Goal: Task Accomplishment & Management: Complete application form

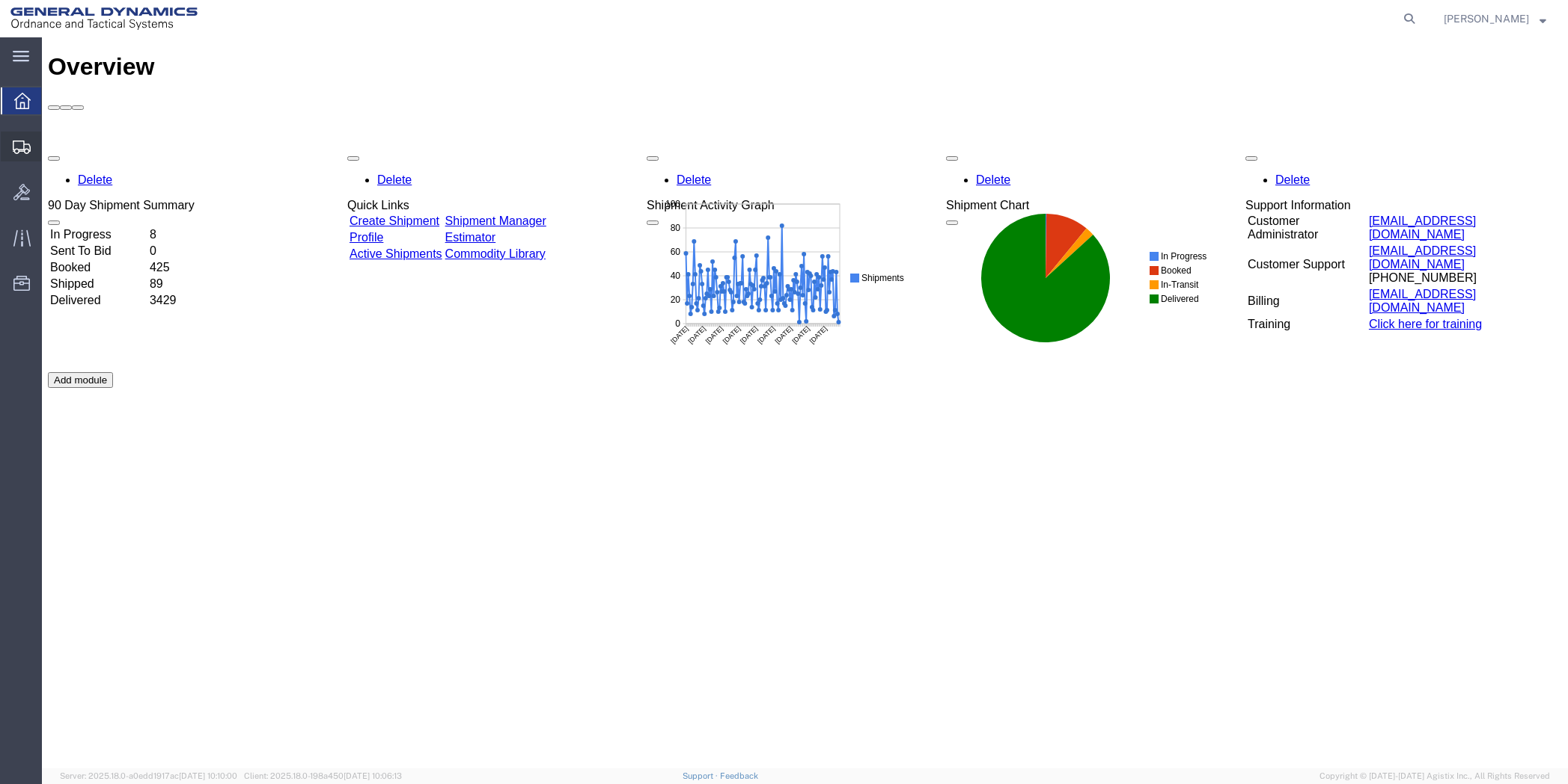
click at [0, 0] on span "Create Shipment" at bounding box center [0, 0] width 0 height 0
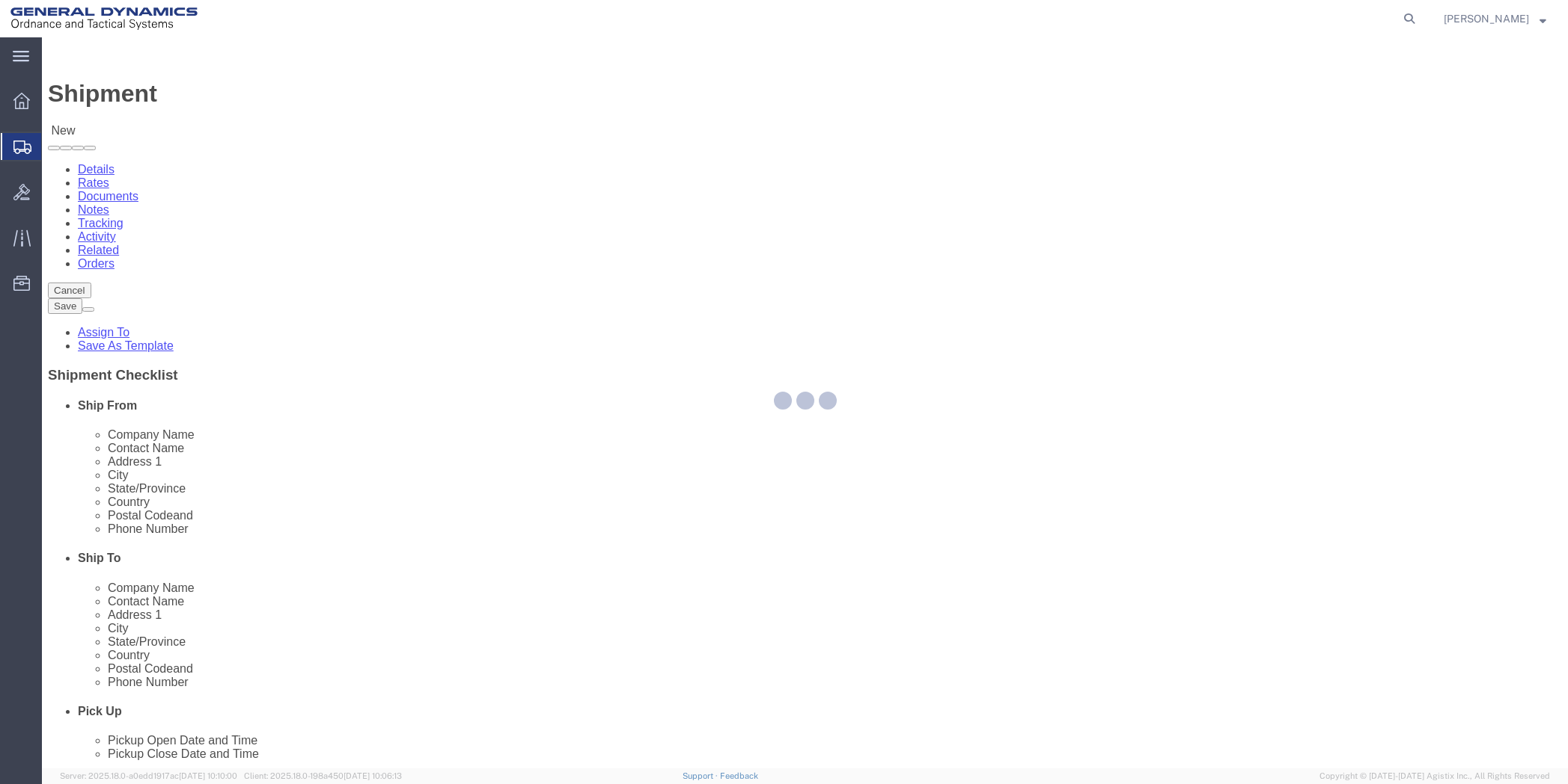
select select
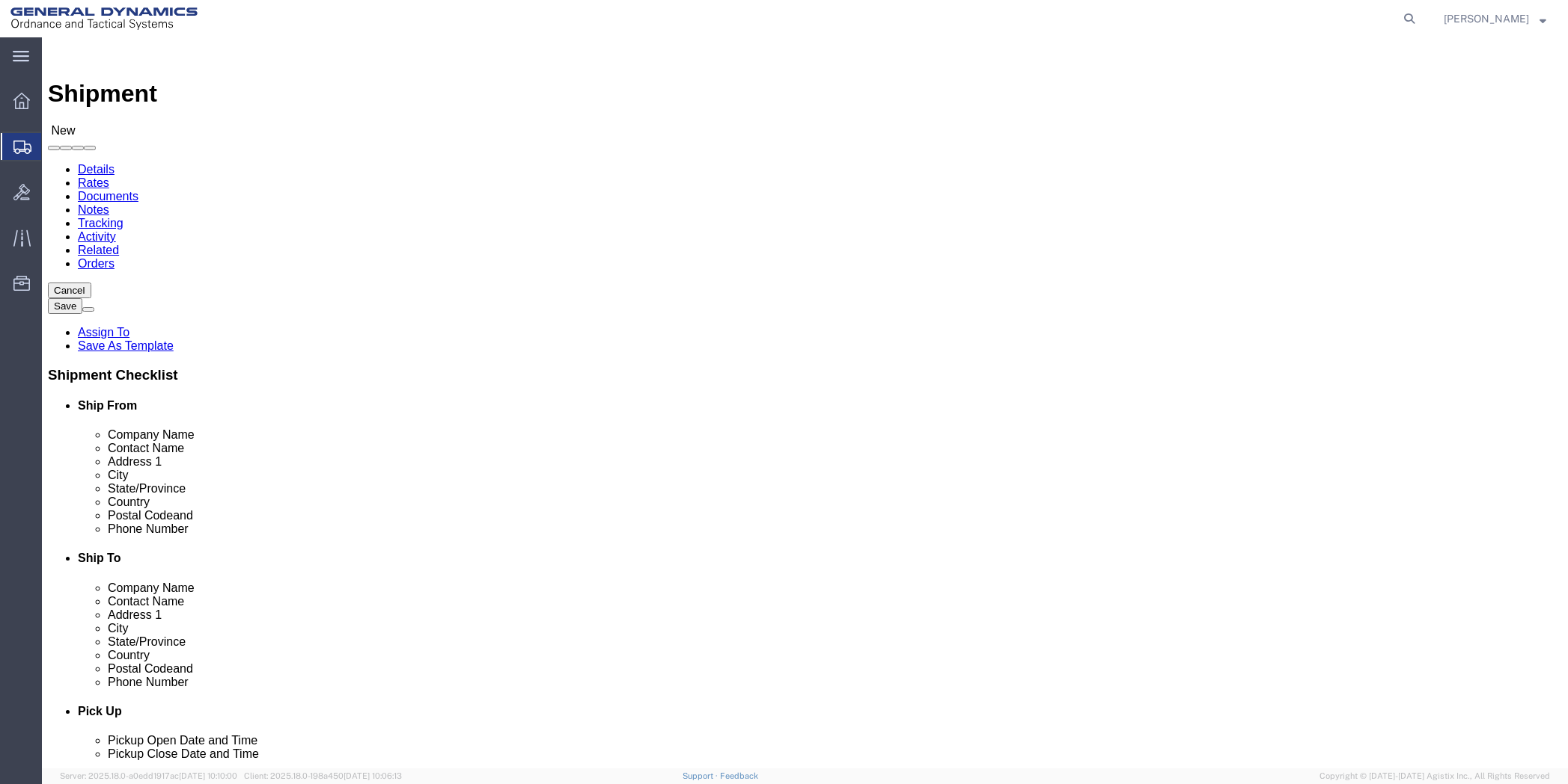
click input "text"
type input "T"
select select "MYPROFILE"
drag, startPoint x: 353, startPoint y: 309, endPoint x: 186, endPoint y: 308, distance: 167.0
click div "Contact Name T"
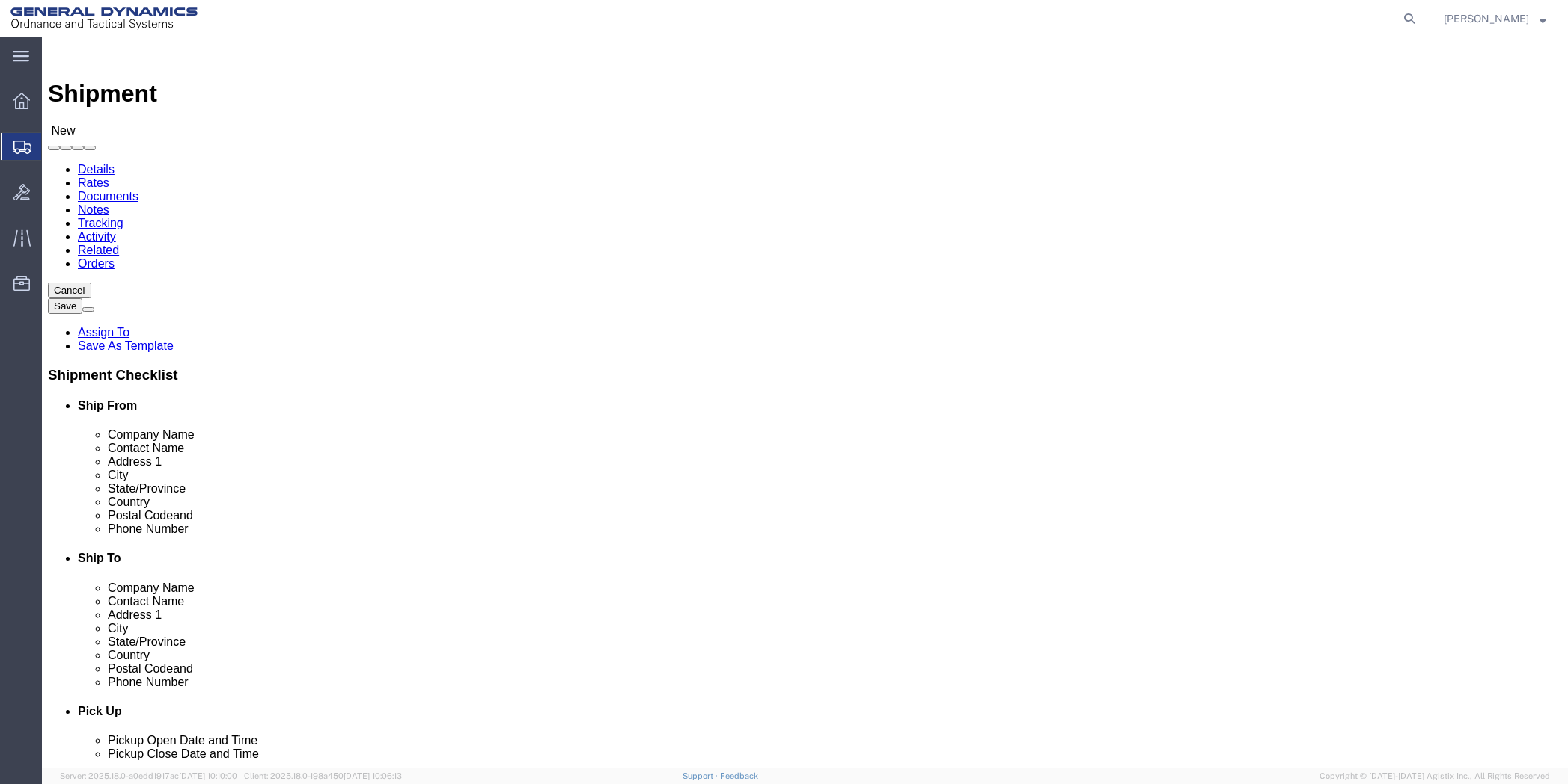
type input "[PERSON_NAME]"
type input "19850 IH 635"
type input "Mesquite"
type input "75149"
click input "text"
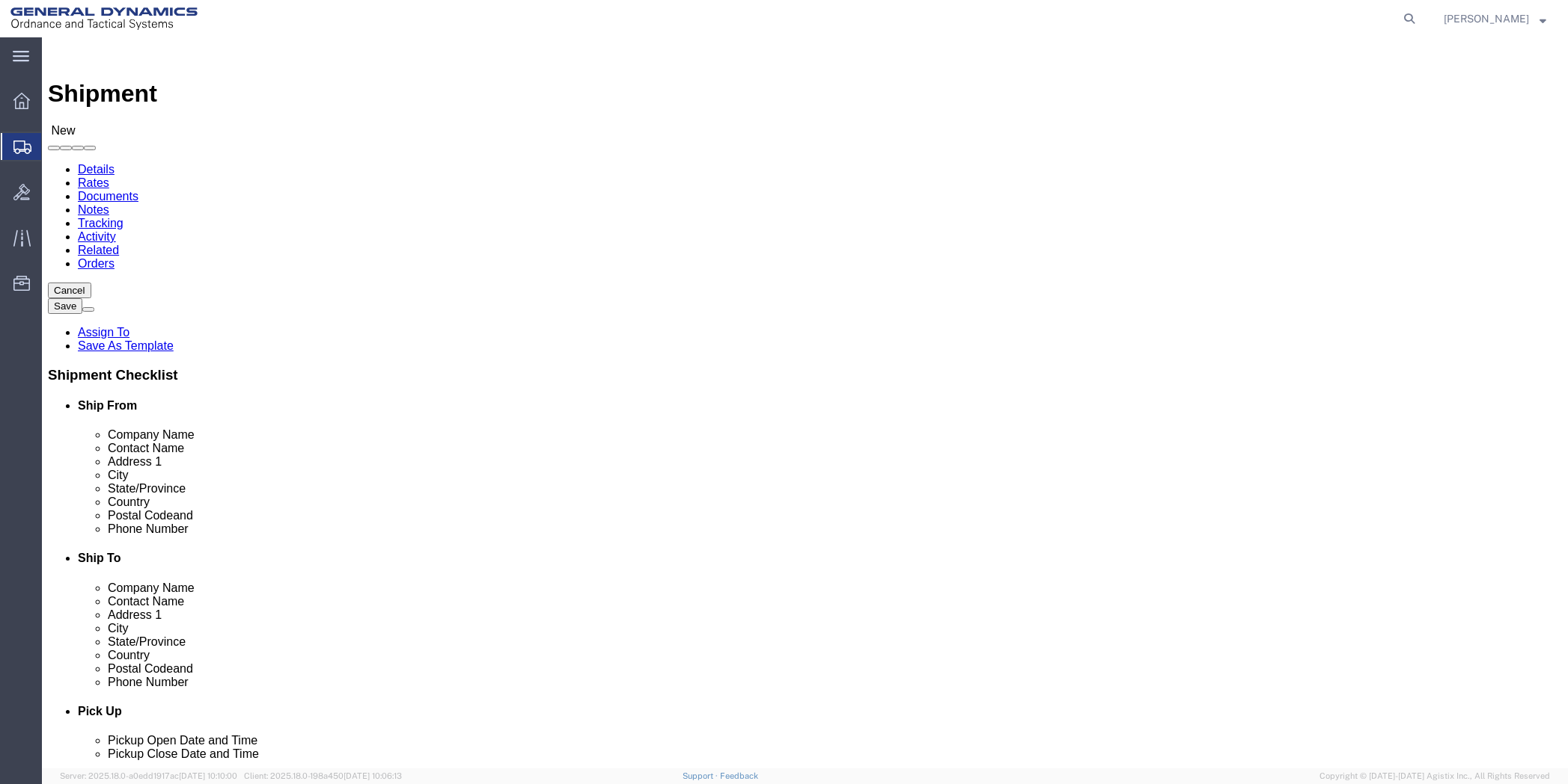
type input "[PHONE_NUMBER]"
click input "text"
type input "[EMAIL_ADDRESS][DOMAIN_NAME]"
click span
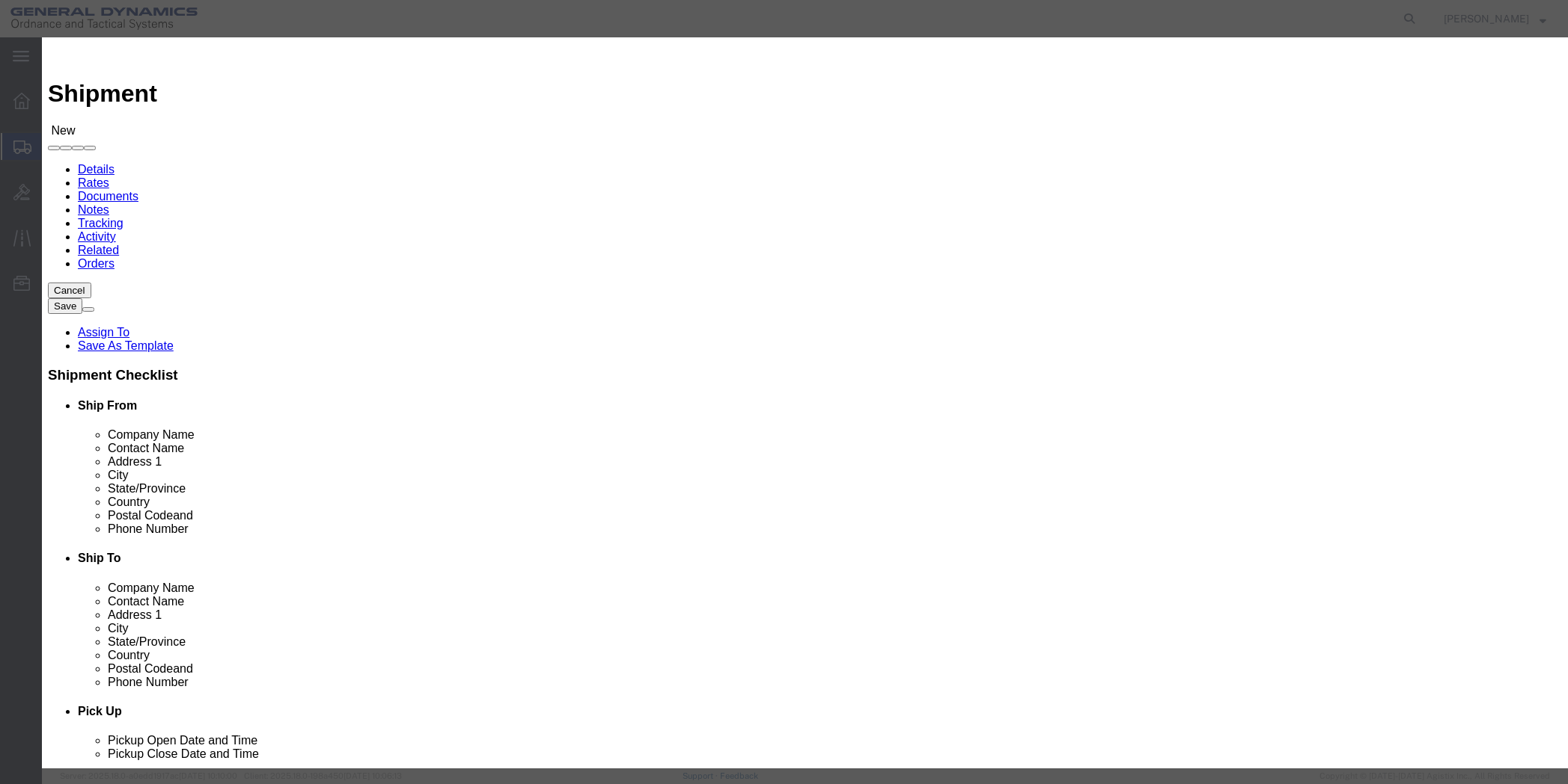
click input "checkbox"
checkbox input "true"
click button "Save"
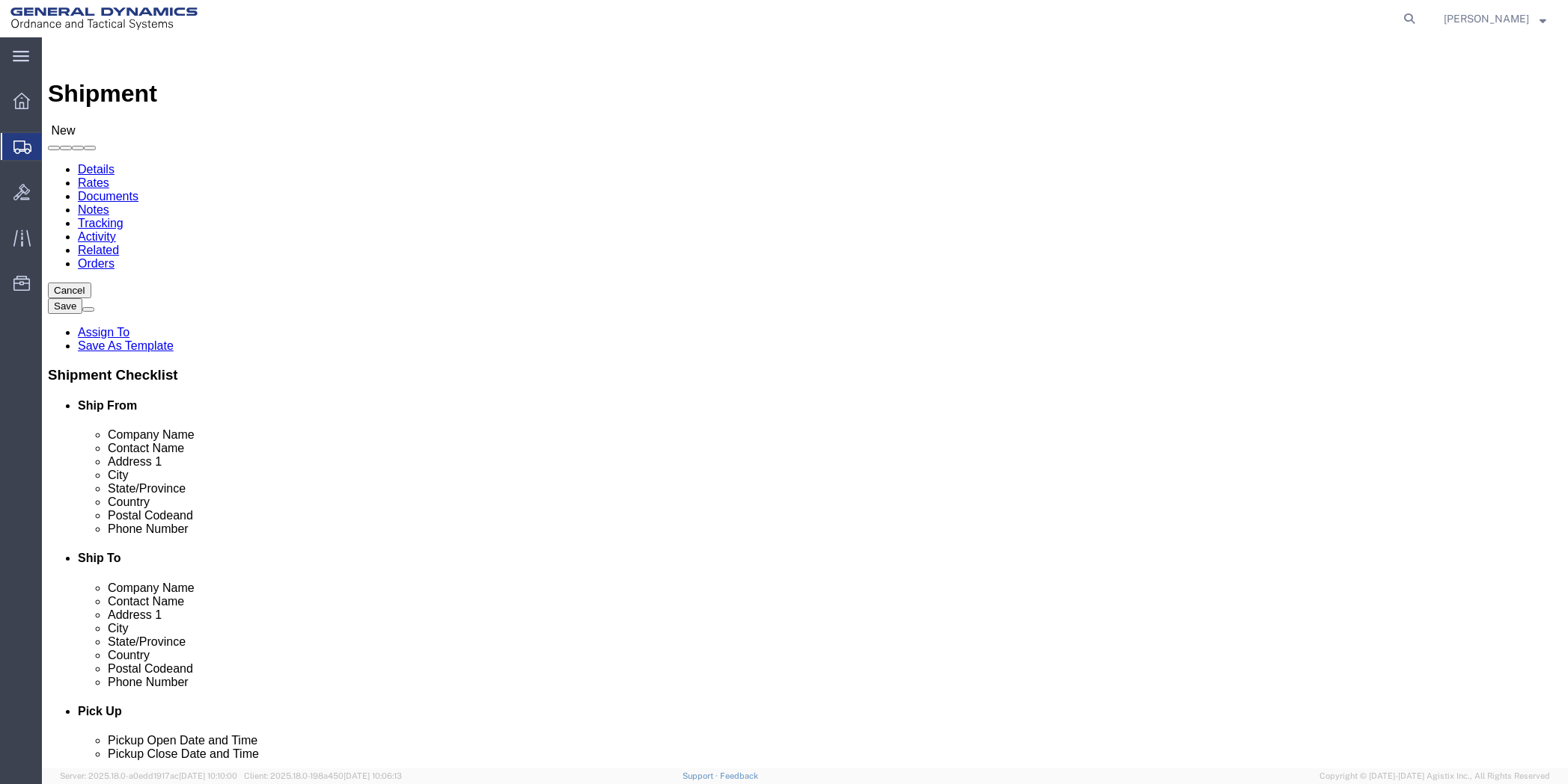
paste input "Metallurgical Engineering Services, Inc."
type input "Metallurgical Engineering Services, Inc."
click p "- Metallurgical Engineering Services, Inc. - ([PERSON_NAME]) [STREET_ADDRESS]"
select select "[GEOGRAPHIC_DATA]"
type input "Metallurgical Engineering Services, Inc."
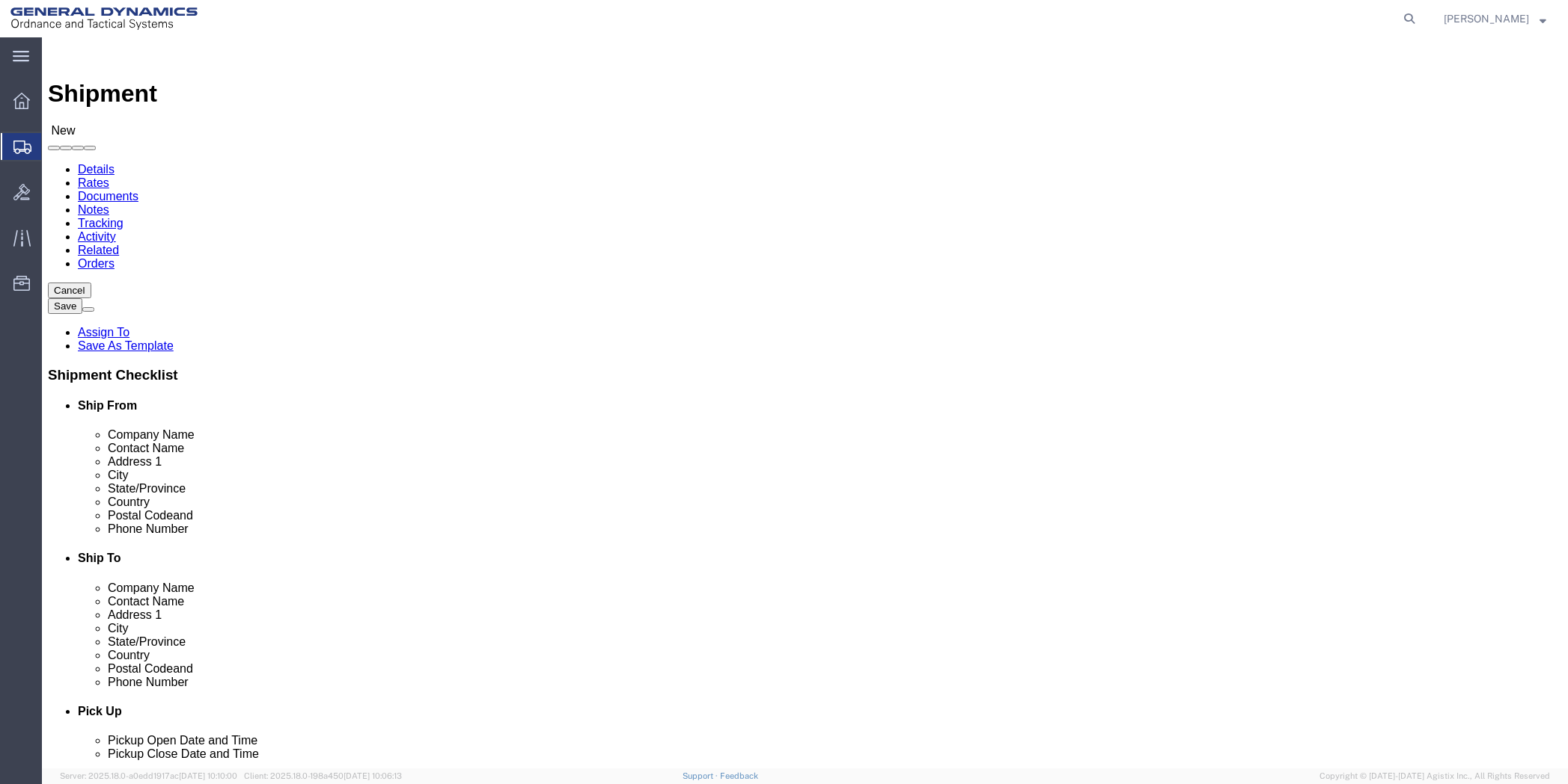
click input "text"
type input "[PHONE_NUMBER]"
paste input "[EMAIL_ADDRESS][DOMAIN_NAME]"
type input "[EMAIL_ADDRESS][DOMAIN_NAME]"
click span
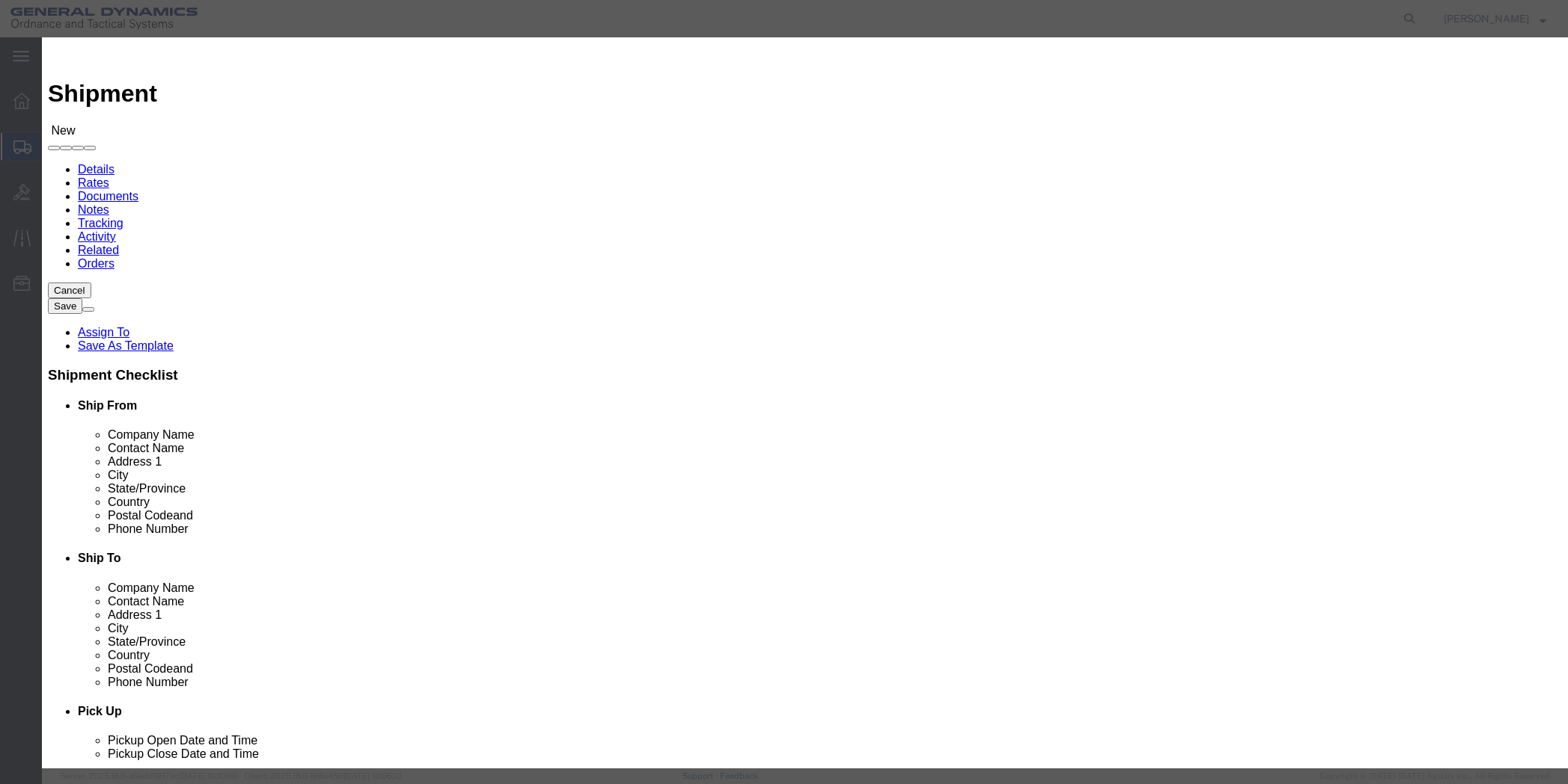
click td
click input "checkbox"
checkbox input "true"
click button "Save"
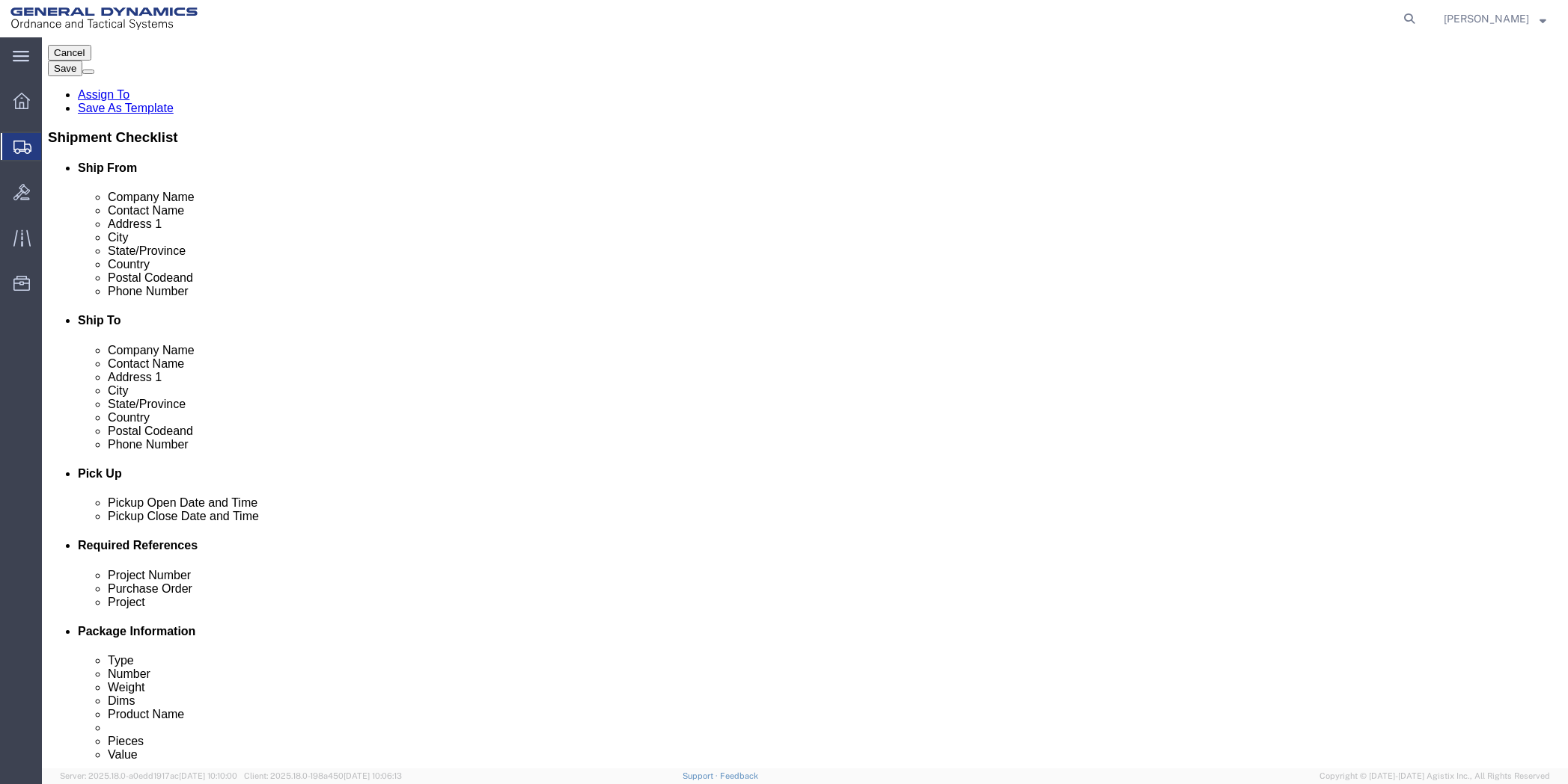
scroll to position [299, 0]
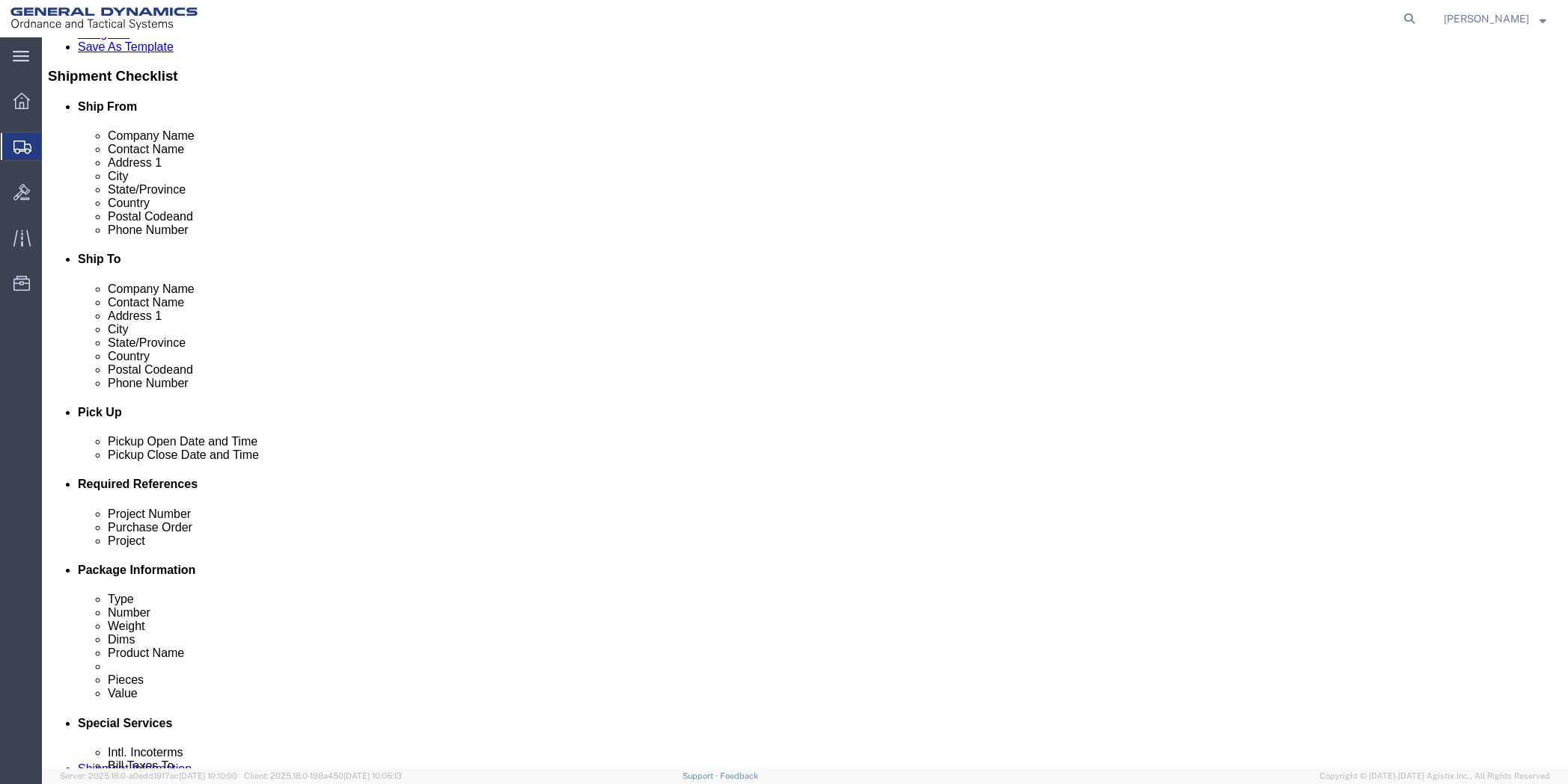
click div "[DATE] 9:00 AM"
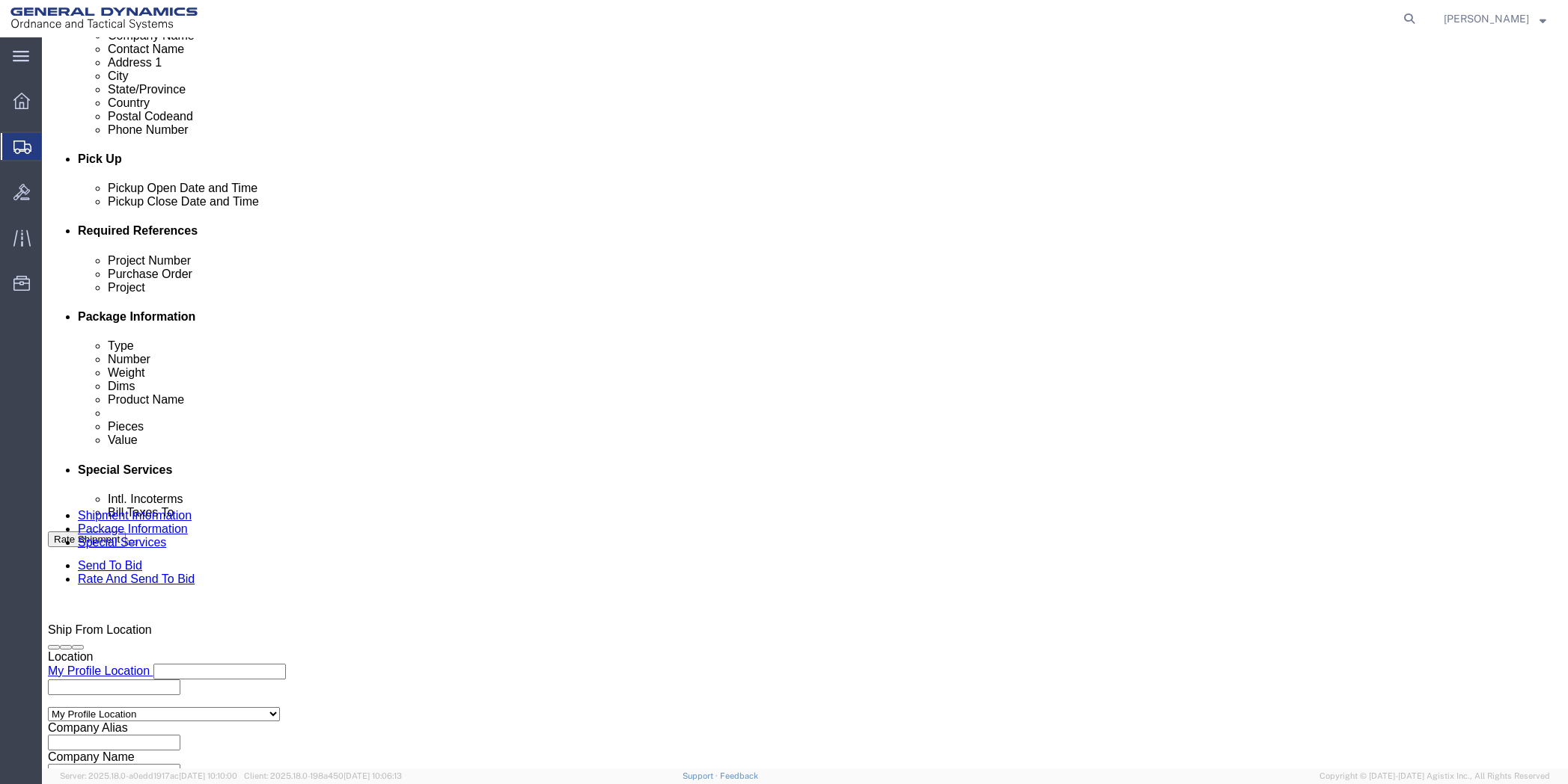
type input "11:00 AM"
click button "Apply"
click div "[DATE] 12:00 PM"
type input "2:00 PM"
click button "Apply"
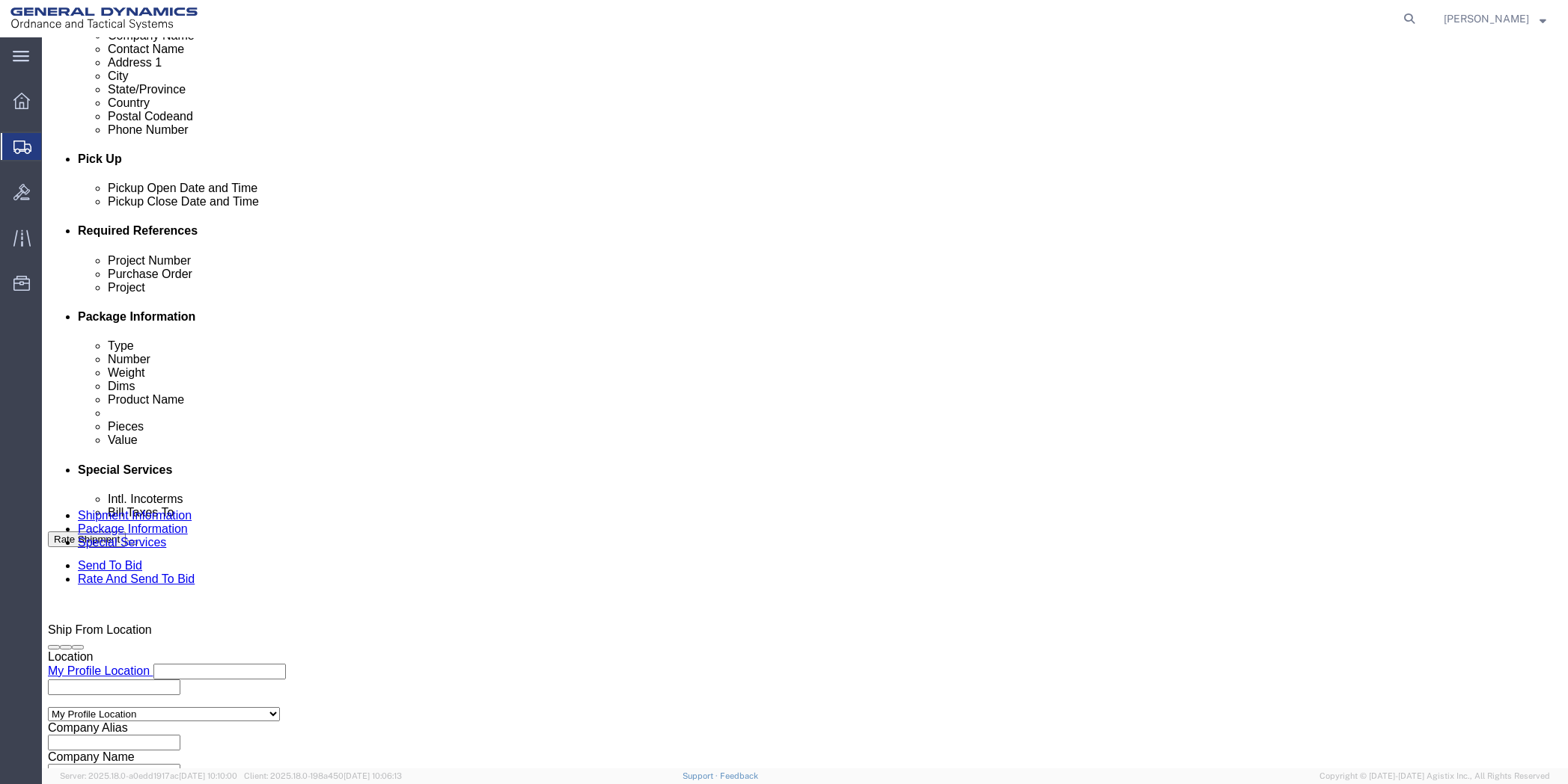
click input "text"
type input "50SOM"
type input "NA"
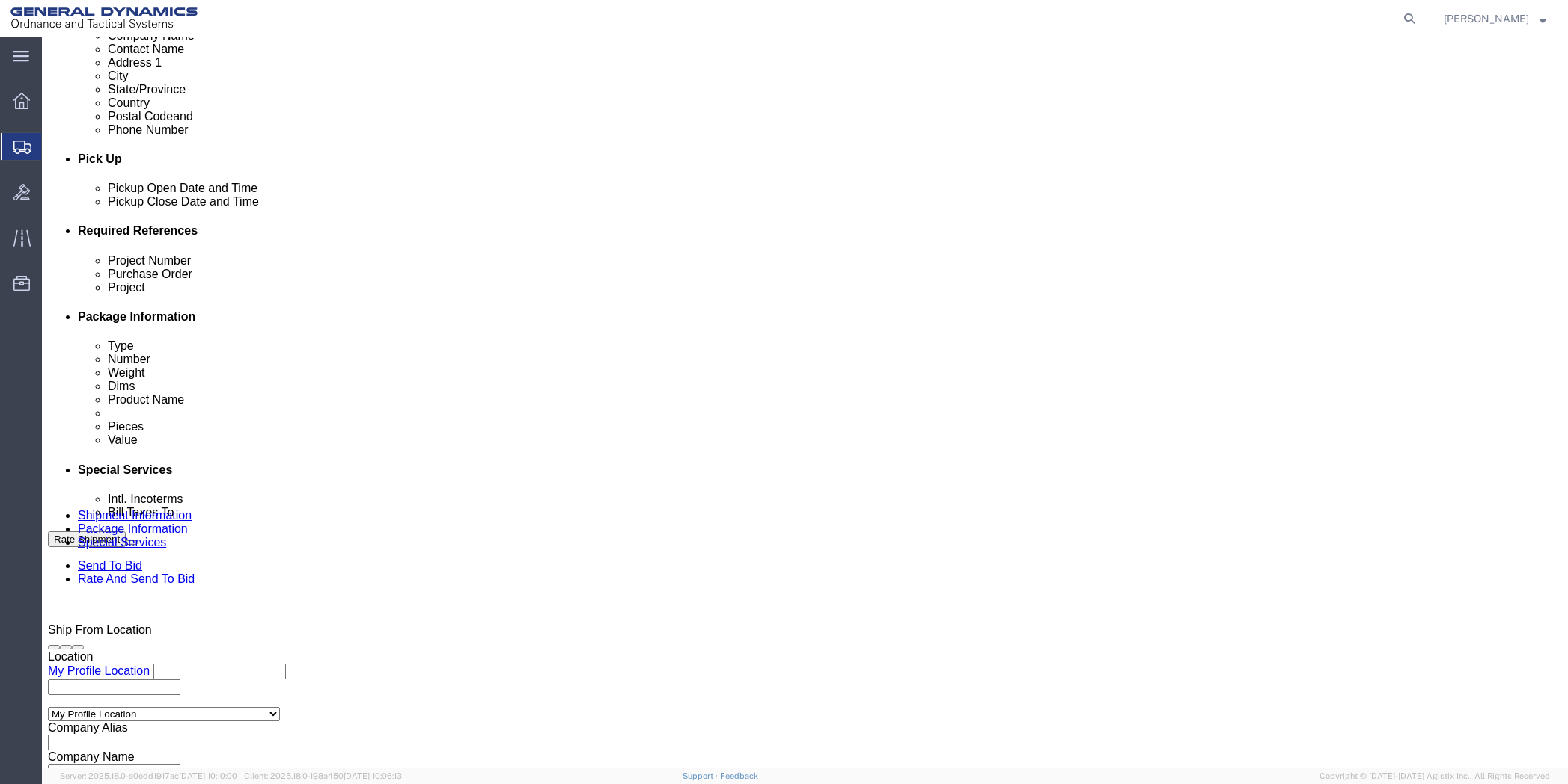
click div "[DATE] 2:00 PM"
click div "Delivery by Date Delivery Start Date Delivery Start Time Deliver Open Date and …"
click button "Continue"
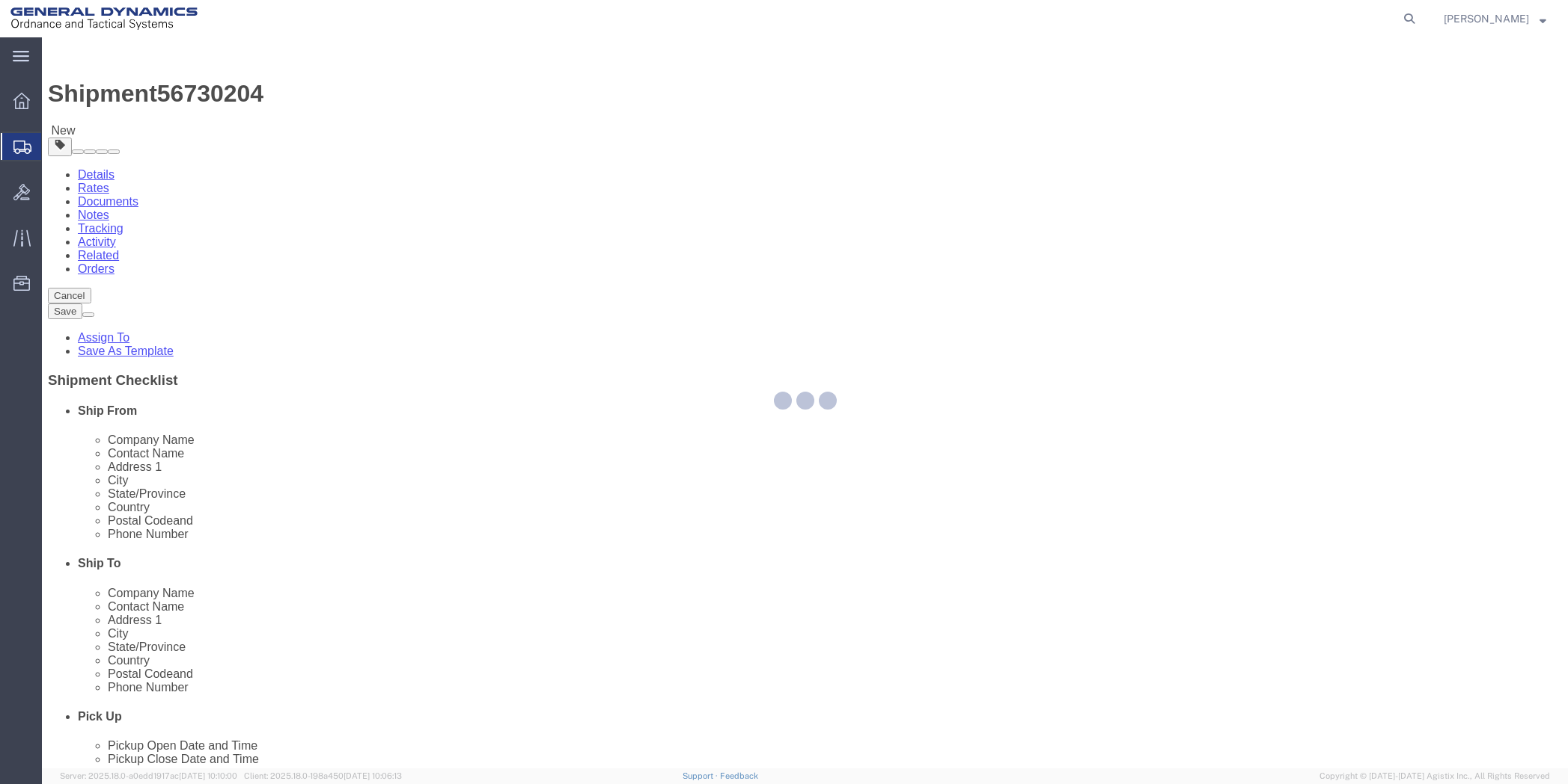
select select "CBOX"
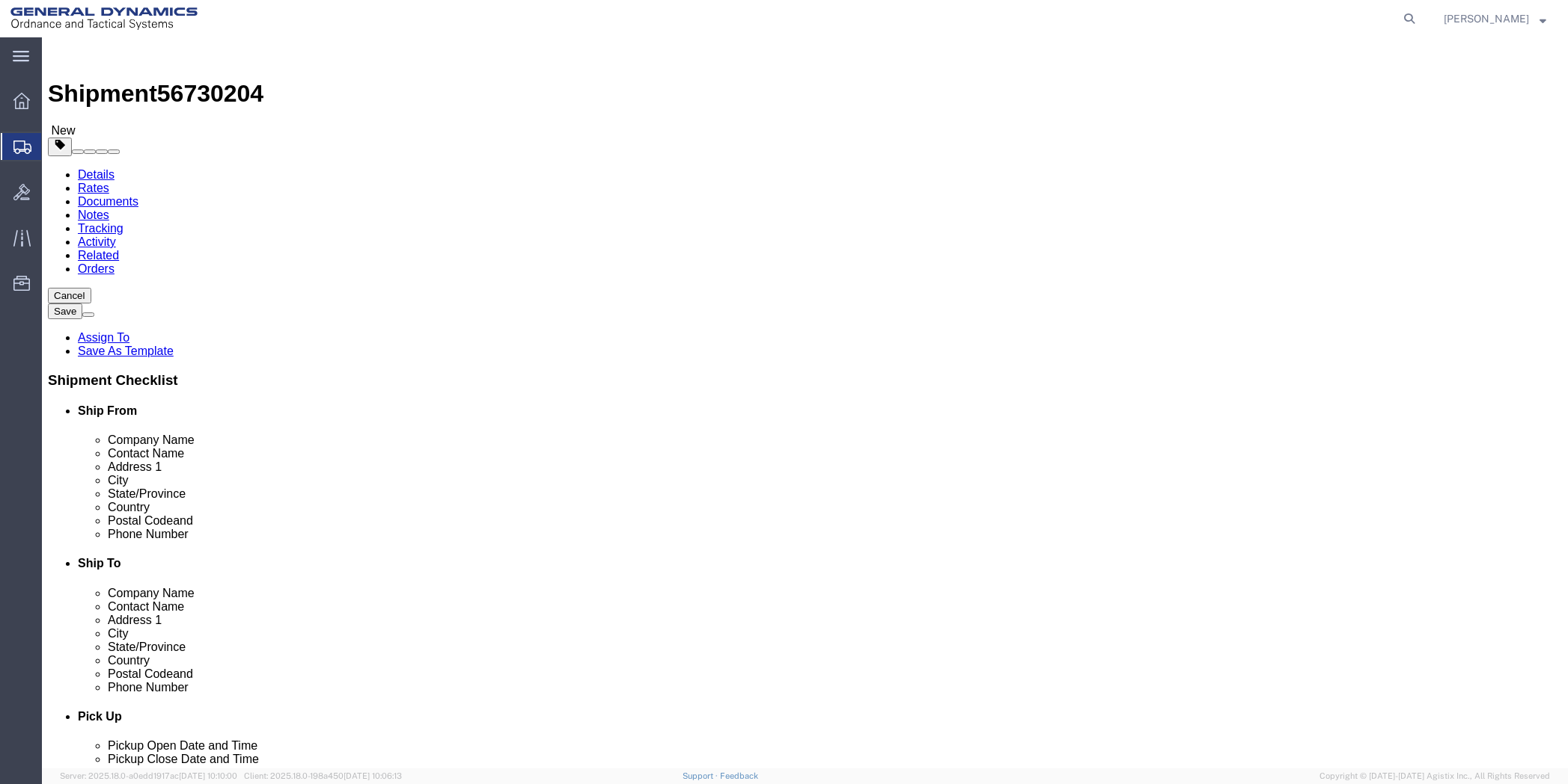
click input "text"
type input "12"
type input "7"
type input "4"
drag, startPoint x: 255, startPoint y: 343, endPoint x: 223, endPoint y: 353, distance: 33.5
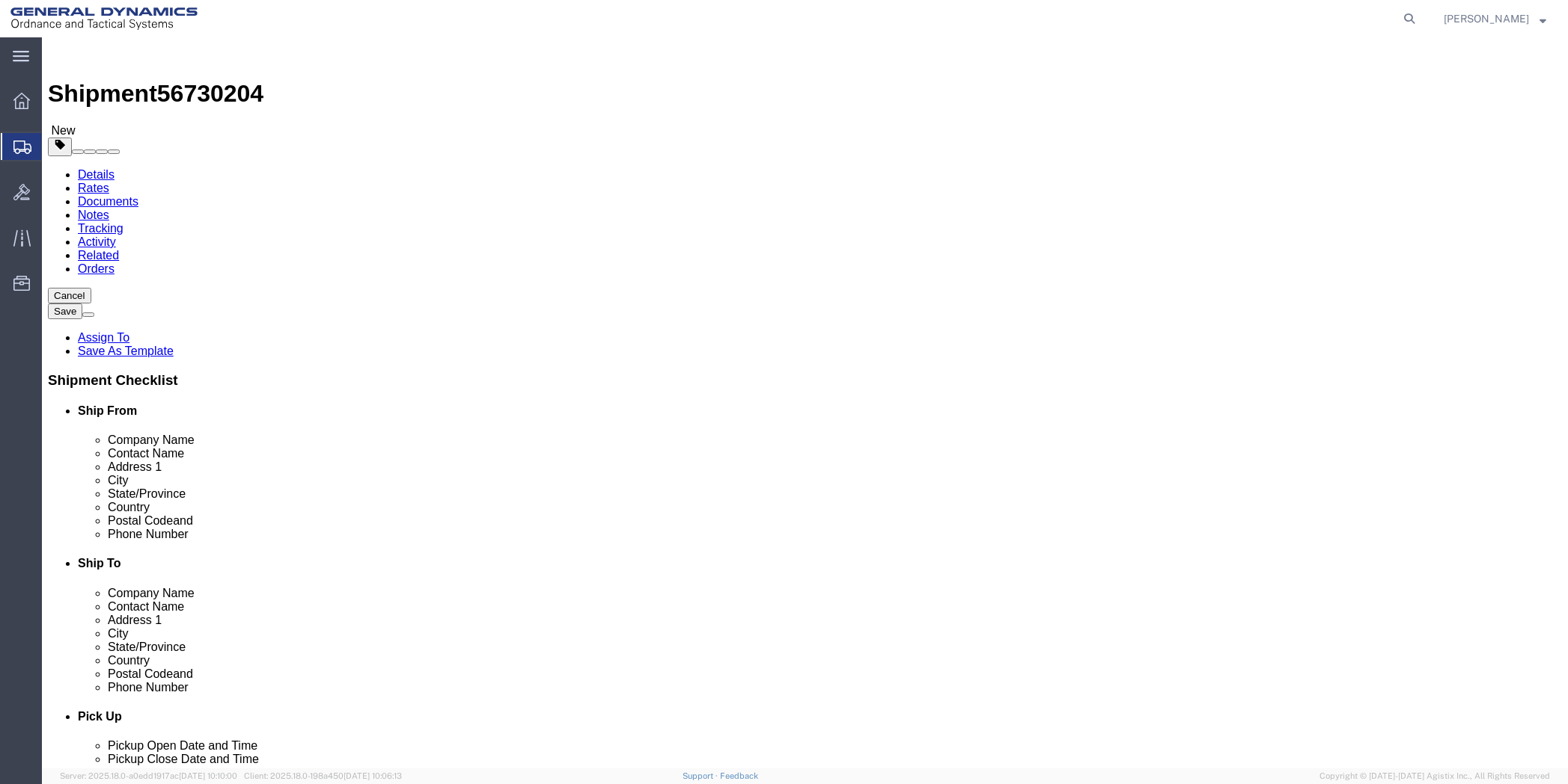
click div "0.00 Select kgs lbs"
type input "5"
click link "Add Content"
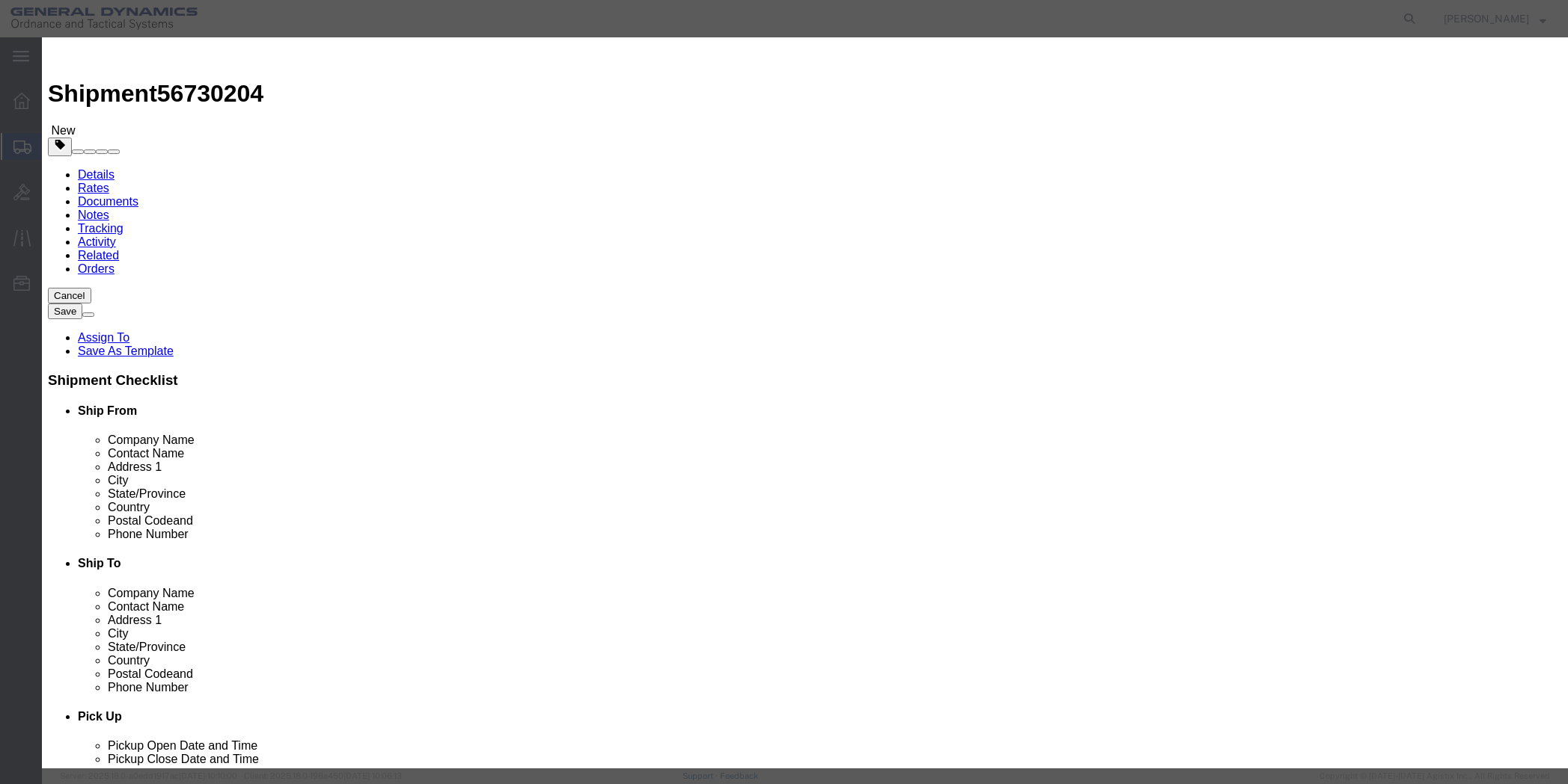
click input "text"
type input "Bolts"
click input "0"
type input "01"
type input "2500"
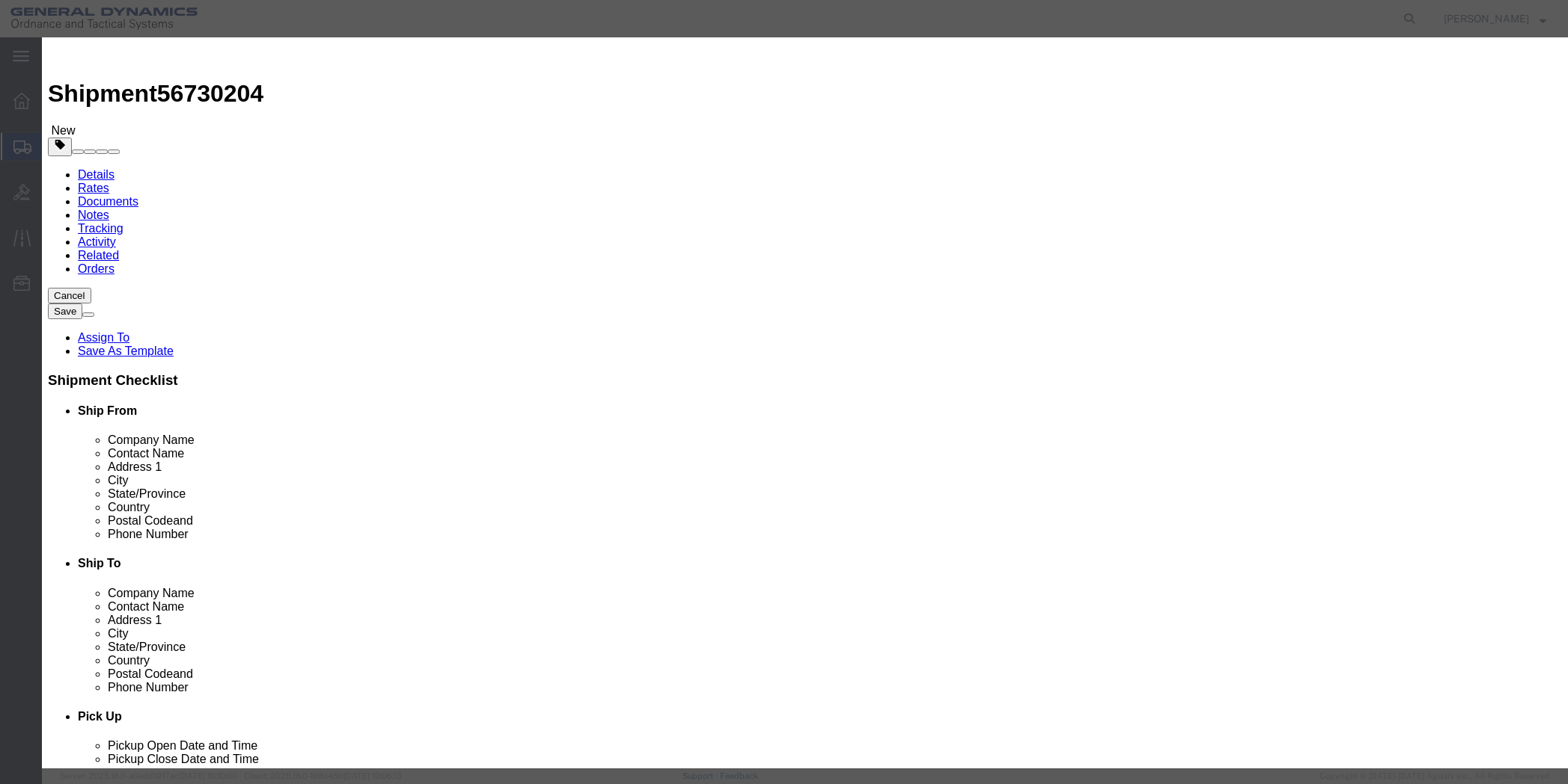
click select "Select 50 55 60 65 70 85 92.5 100 125 175 250 300 400"
select select "50"
click select "Select 50 55 60 65 70 85 92.5 100 125 175 250 300 400"
click button "Save & Close"
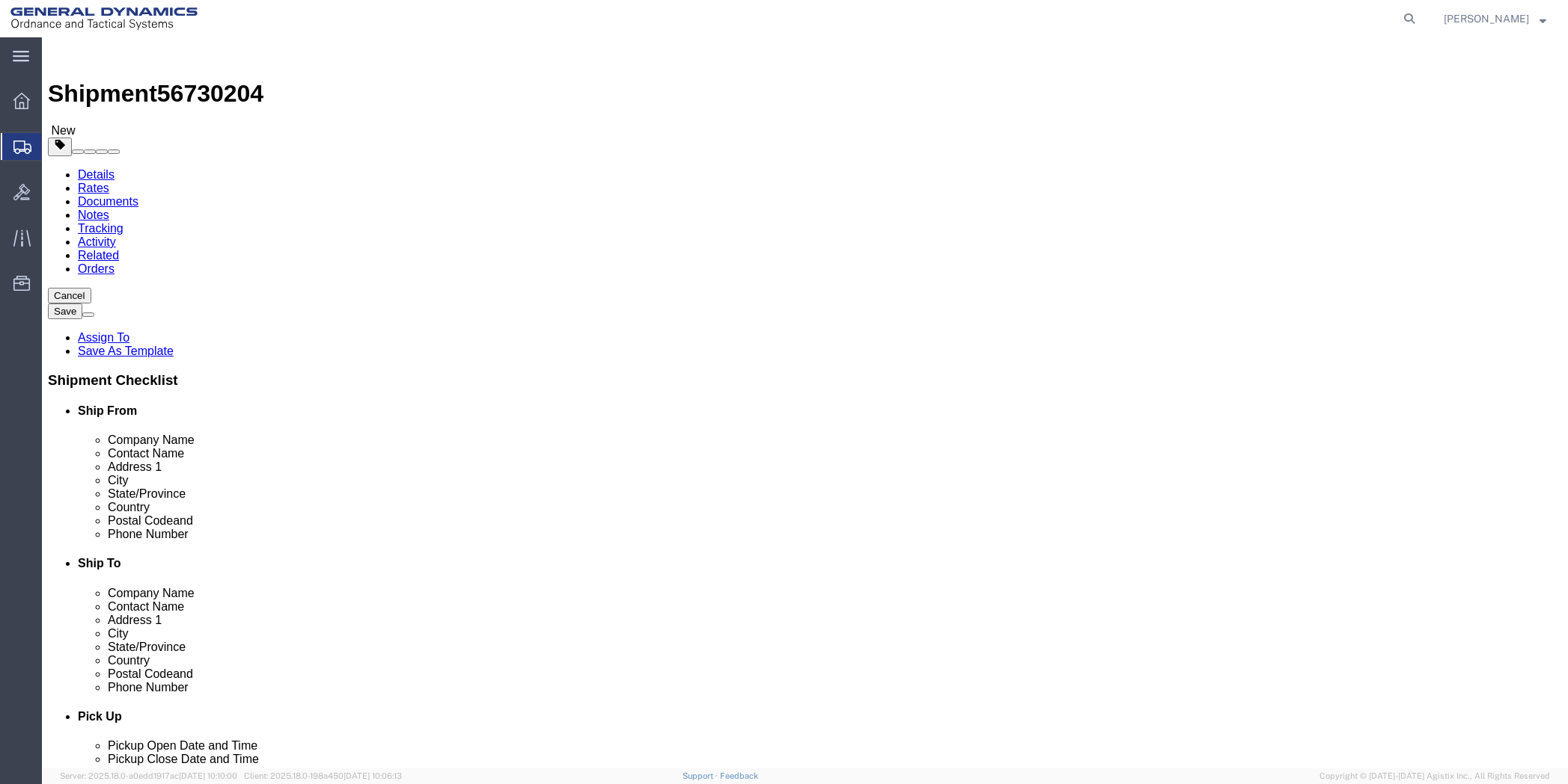
click dd "1.00 Each"
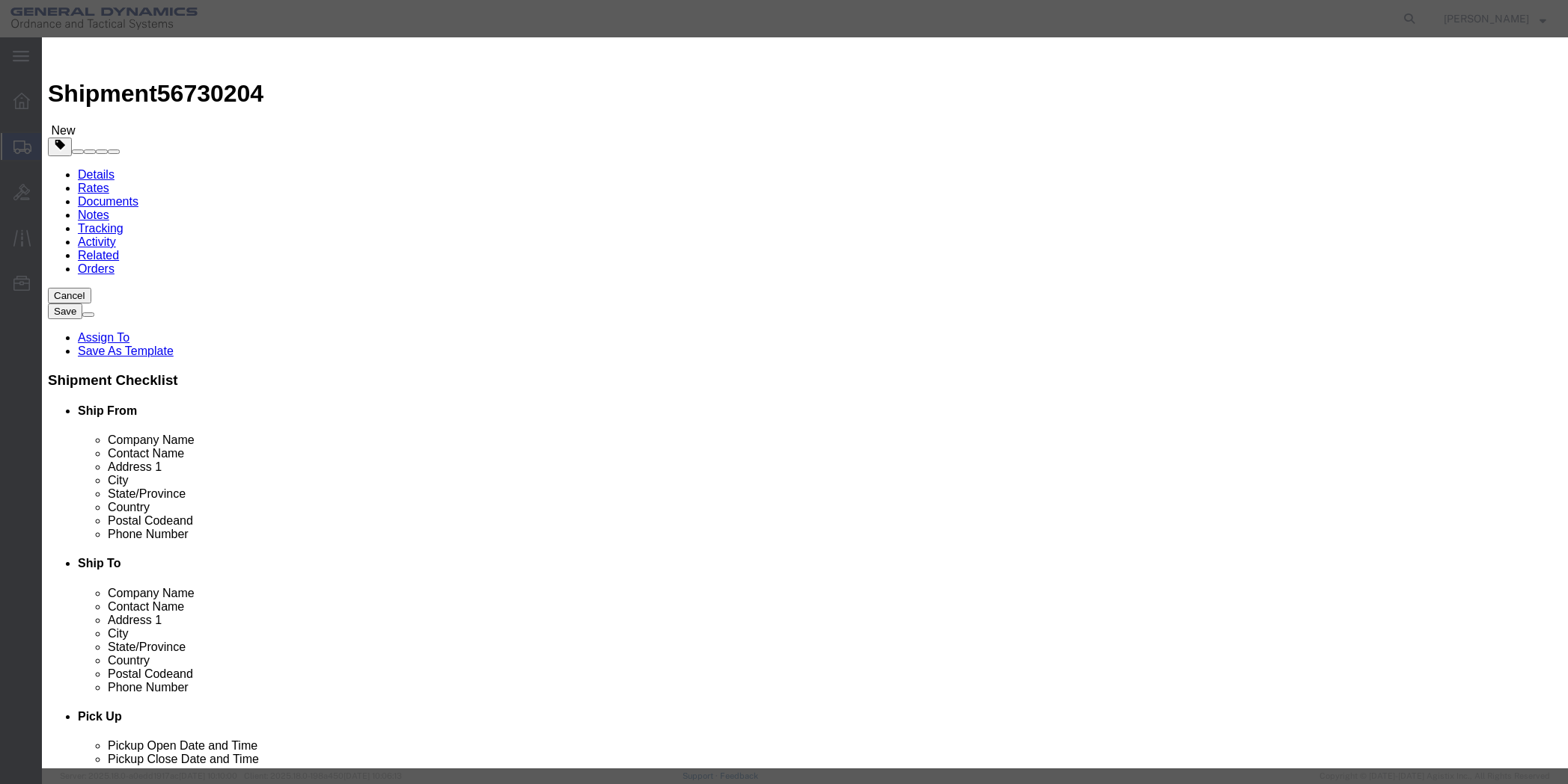
drag, startPoint x: 534, startPoint y: 140, endPoint x: 526, endPoint y: 140, distance: 8.0
click input "1.00"
drag, startPoint x: 541, startPoint y: 141, endPoint x: 475, endPoint y: 151, distance: 66.8
click div "Pieces 1.00 Select Bag Barrels 100Board Feet Bottle Box Blister Pack Carats Can…"
type input "4"
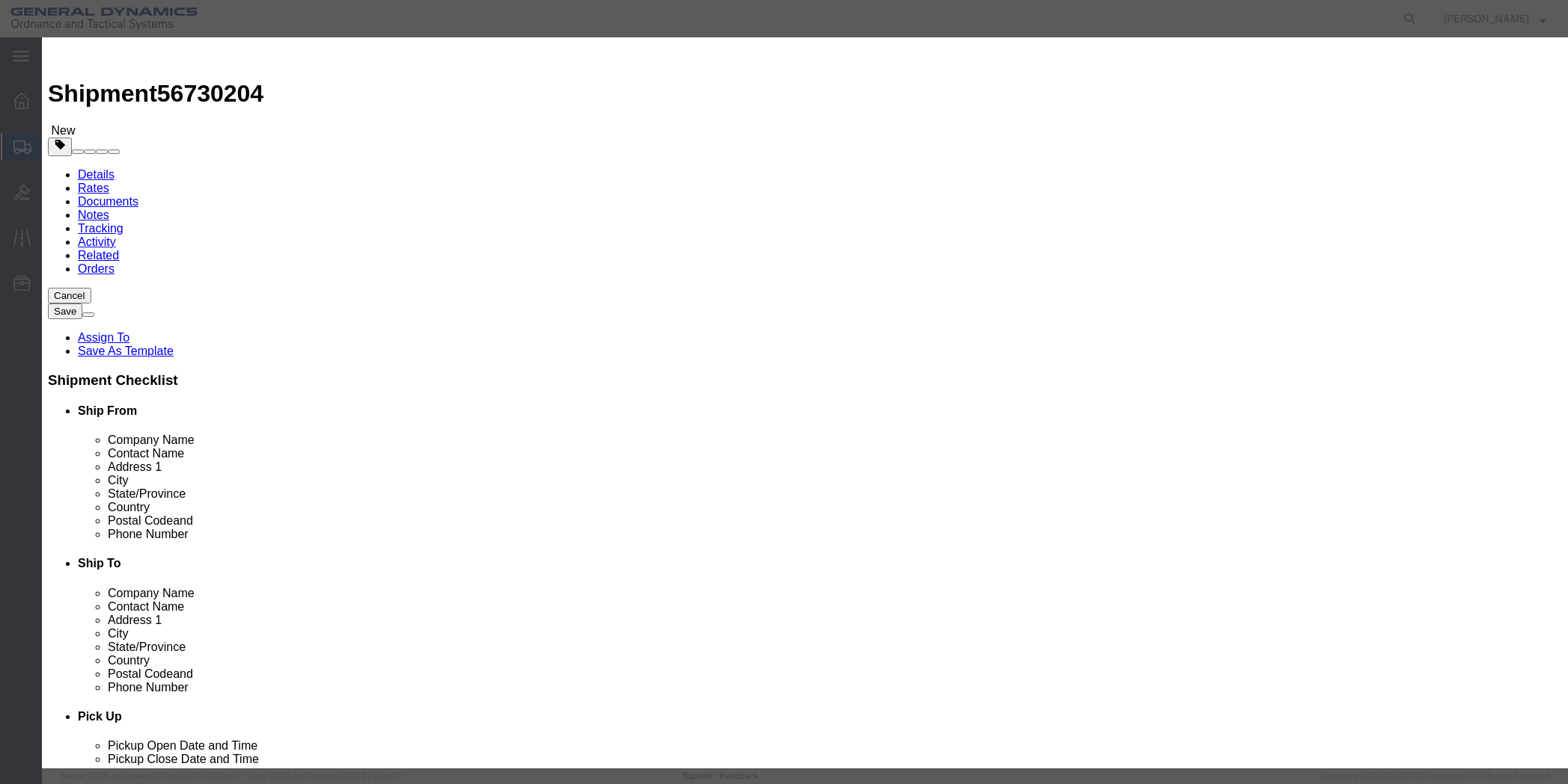
type input "10000"
click button "Save & Close"
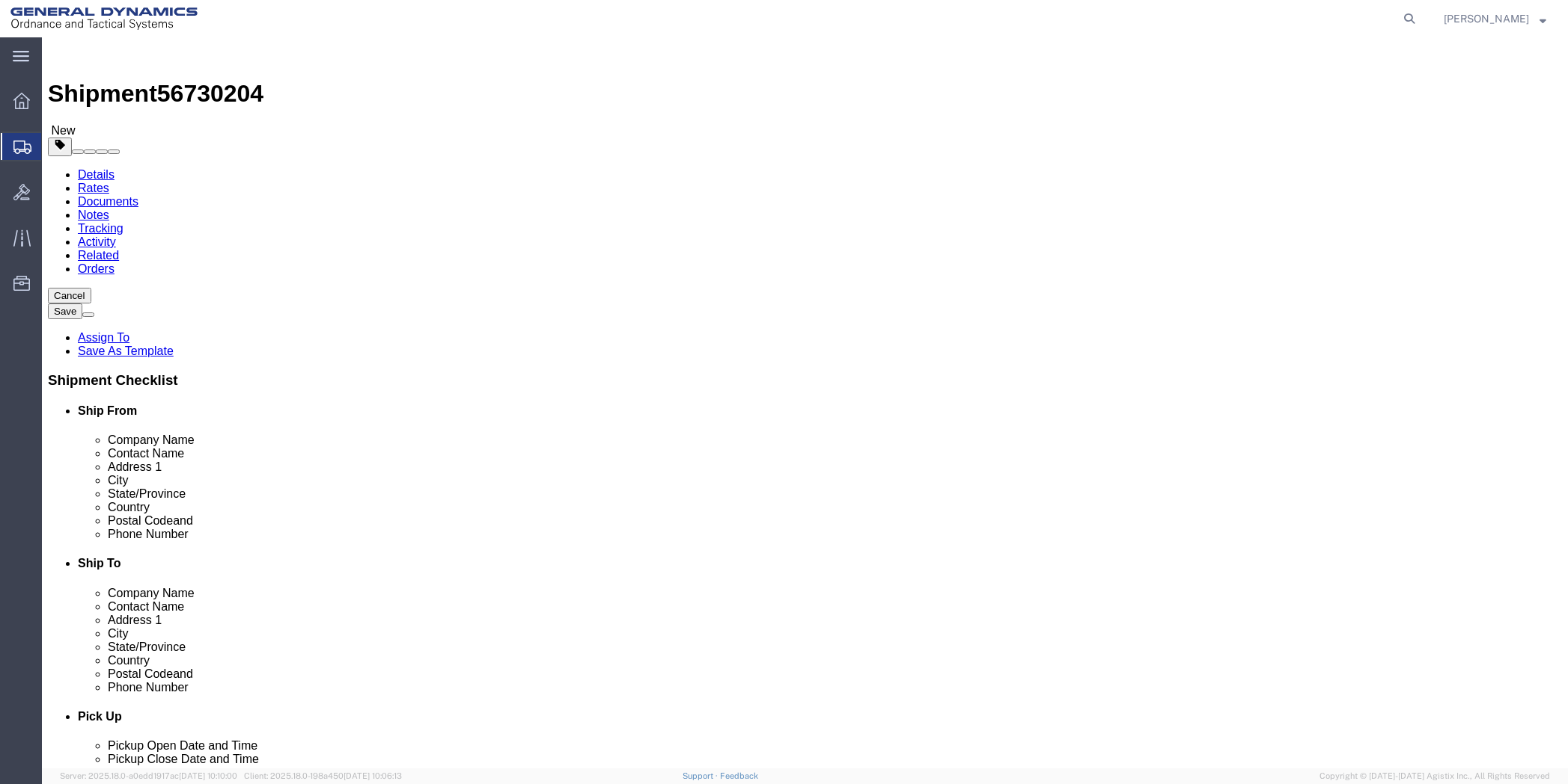
click button "Continue"
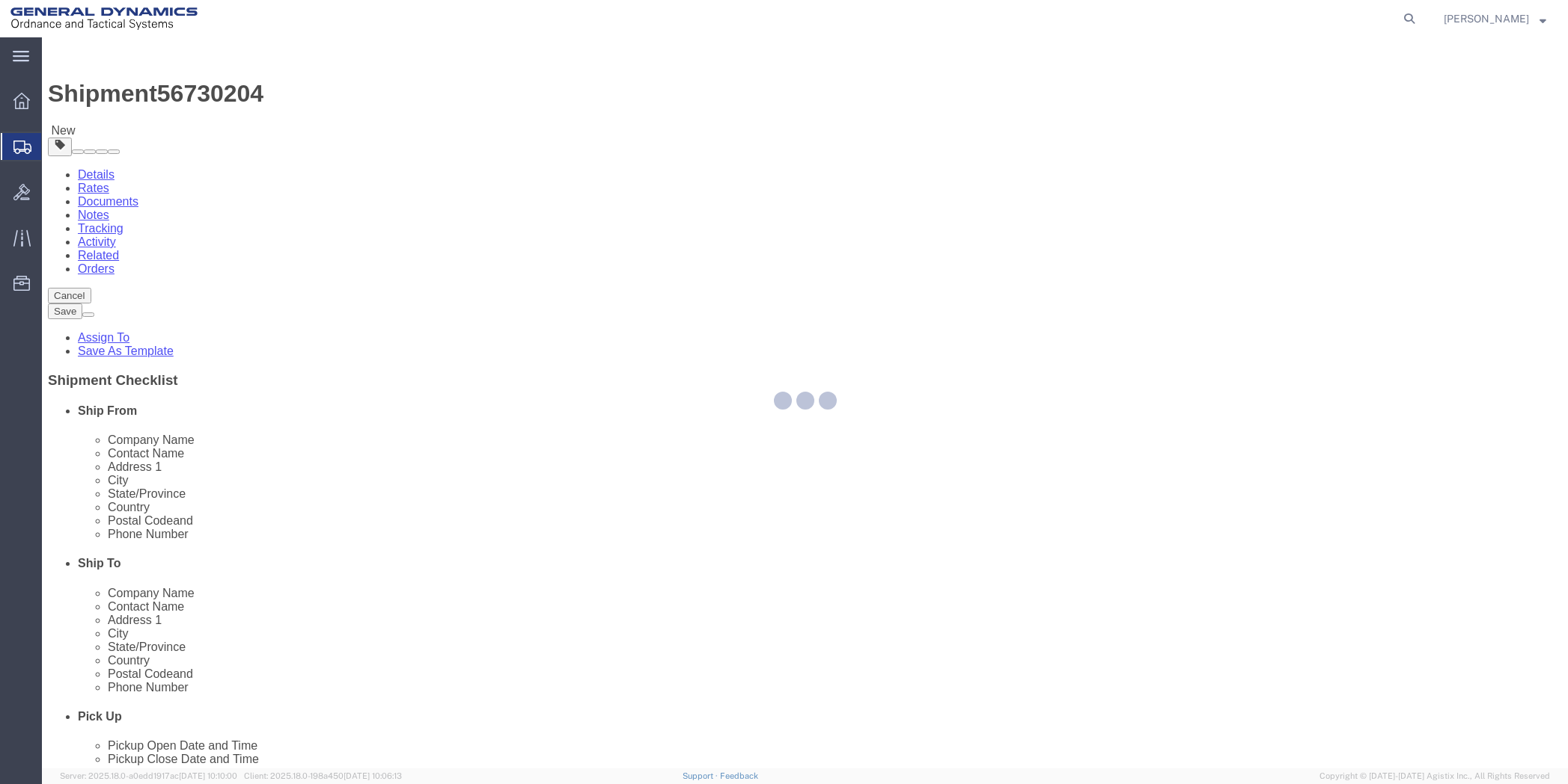
select select
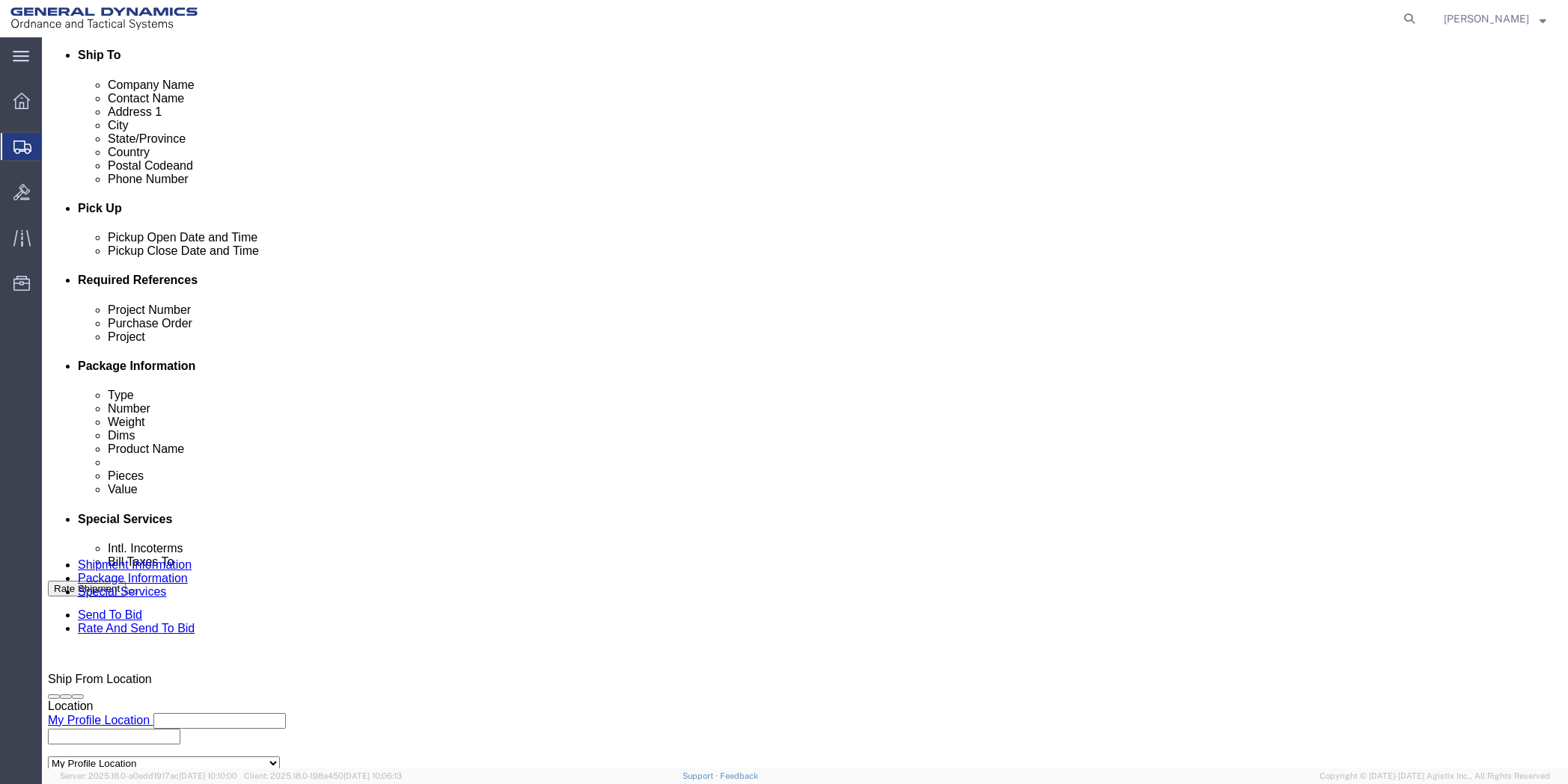
scroll to position [524, 0]
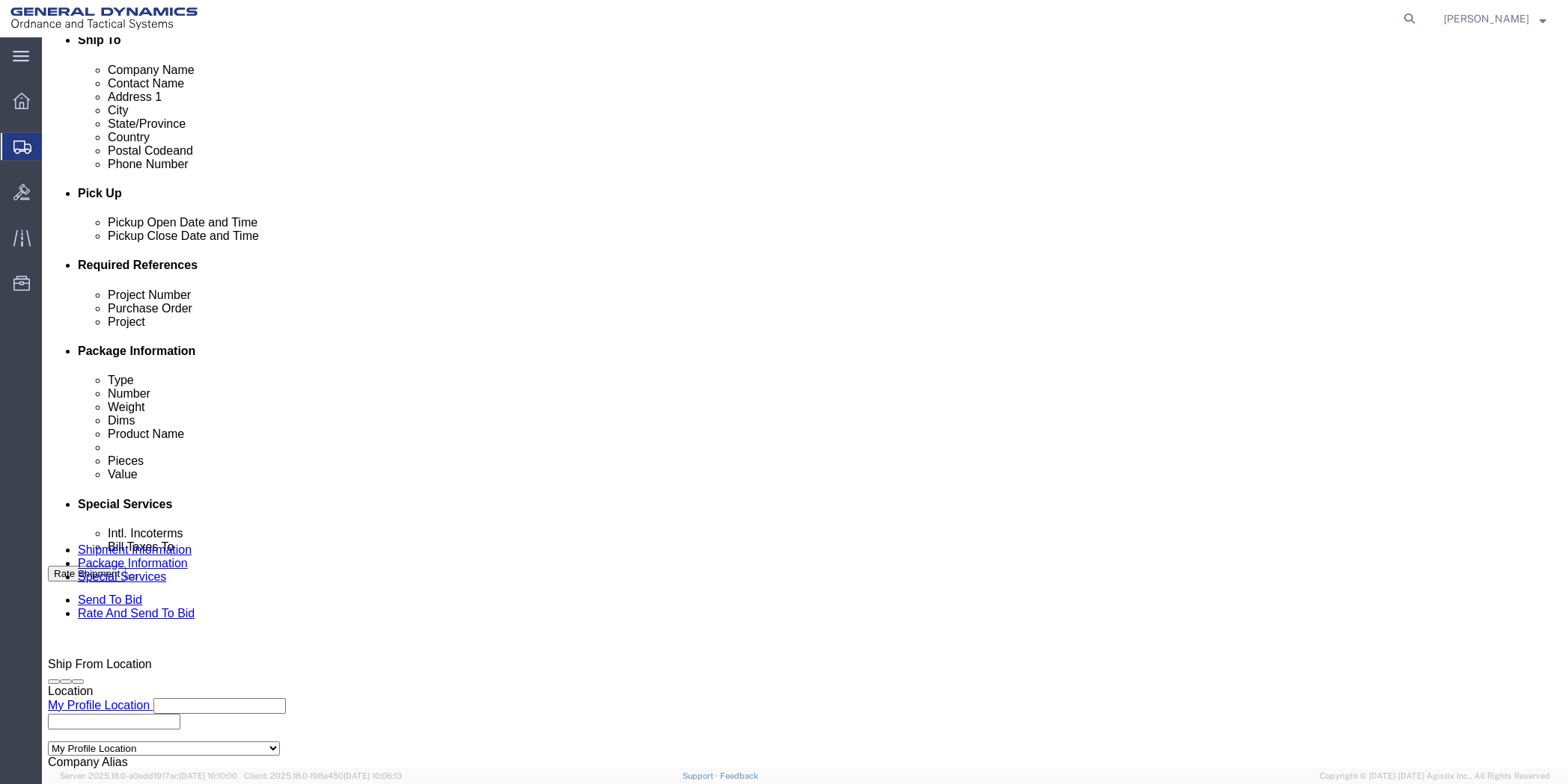
click select "Select Buyer Cost Center Department Operations Number Order Number Sales Person"
select select "DEPARTMENT"
click select "Select Buyer Cost Center Department Operations Number Order Number Sales Person"
click select "Select [GEOGRAPHIC_DATA] [GEOGRAPHIC_DATA] [GEOGRAPHIC_DATA] [GEOGRAPHIC_DATA] …"
select select "1923981"
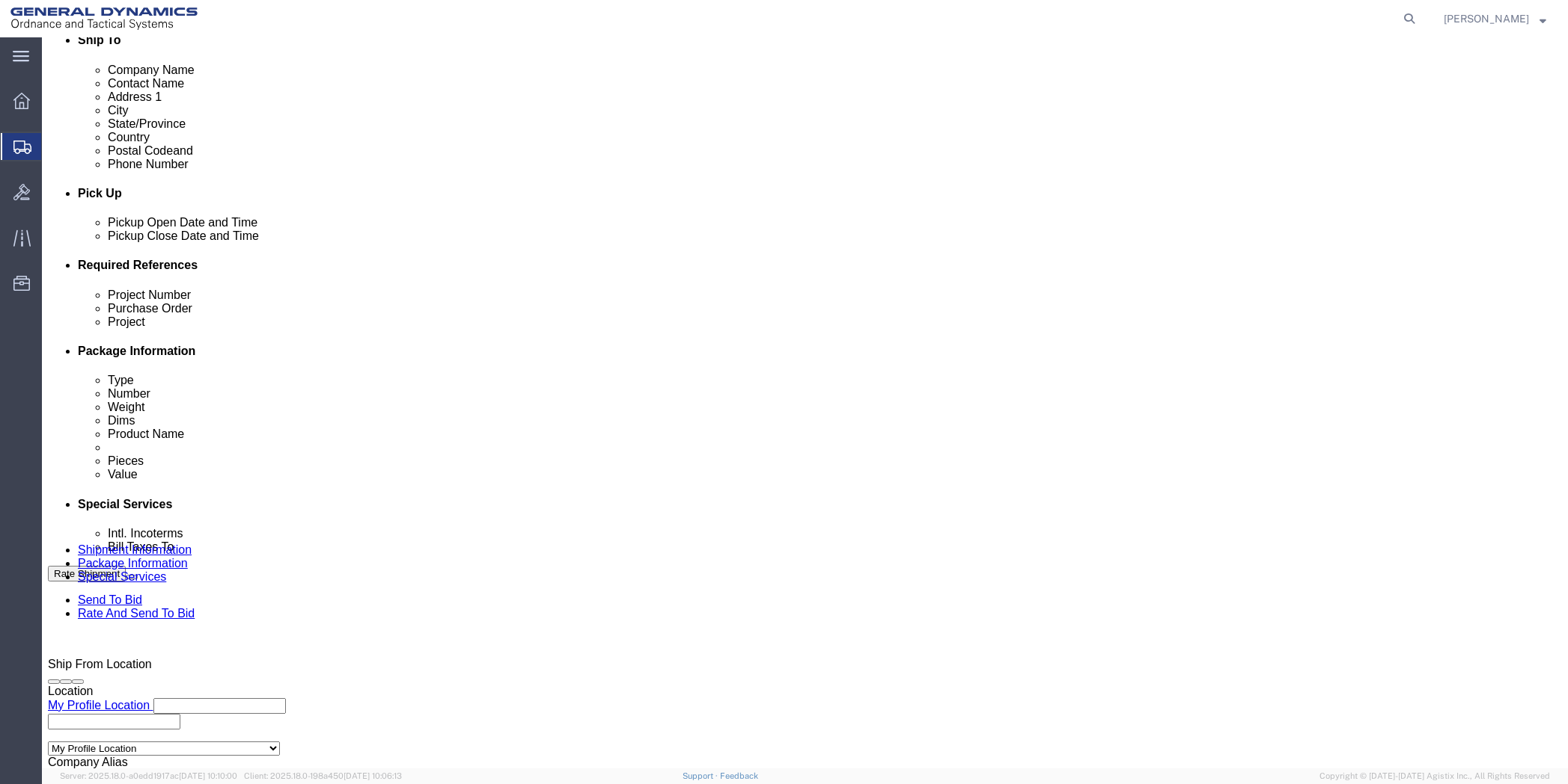
click select "Select [GEOGRAPHIC_DATA] [GEOGRAPHIC_DATA] [GEOGRAPHIC_DATA] [GEOGRAPHIC_DATA] …"
click select "Select DHL FedEx Express UPS"
select select "FedEx Express"
click select "Select DHL FedEx Express UPS"
click input "text"
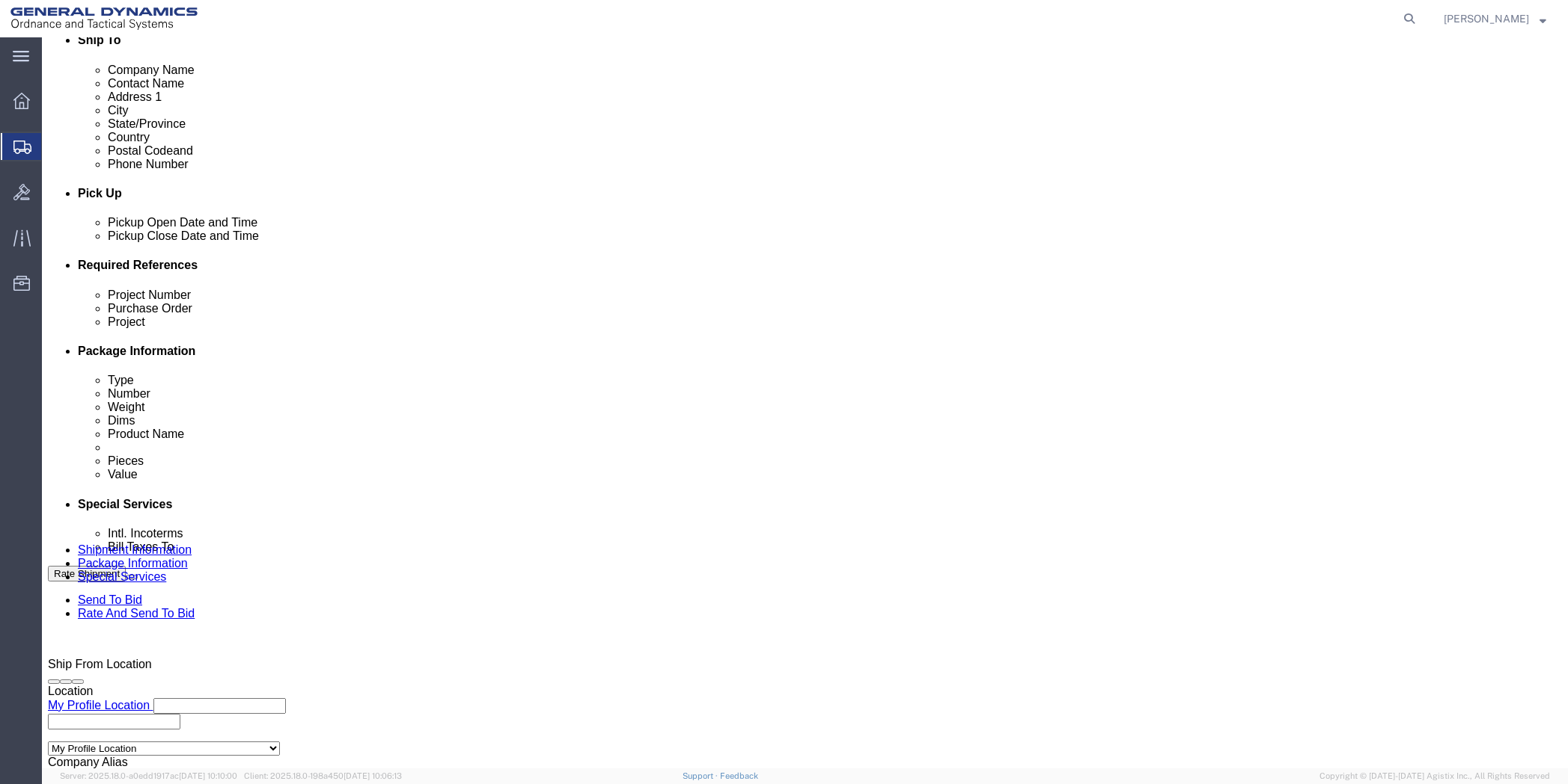
type input "201518662"
drag, startPoint x: 346, startPoint y: 597, endPoint x: 190, endPoint y: 606, distance: 156.3
click div "Address 1 [STREET_ADDRESS]"
type input "PO BOX 51050"
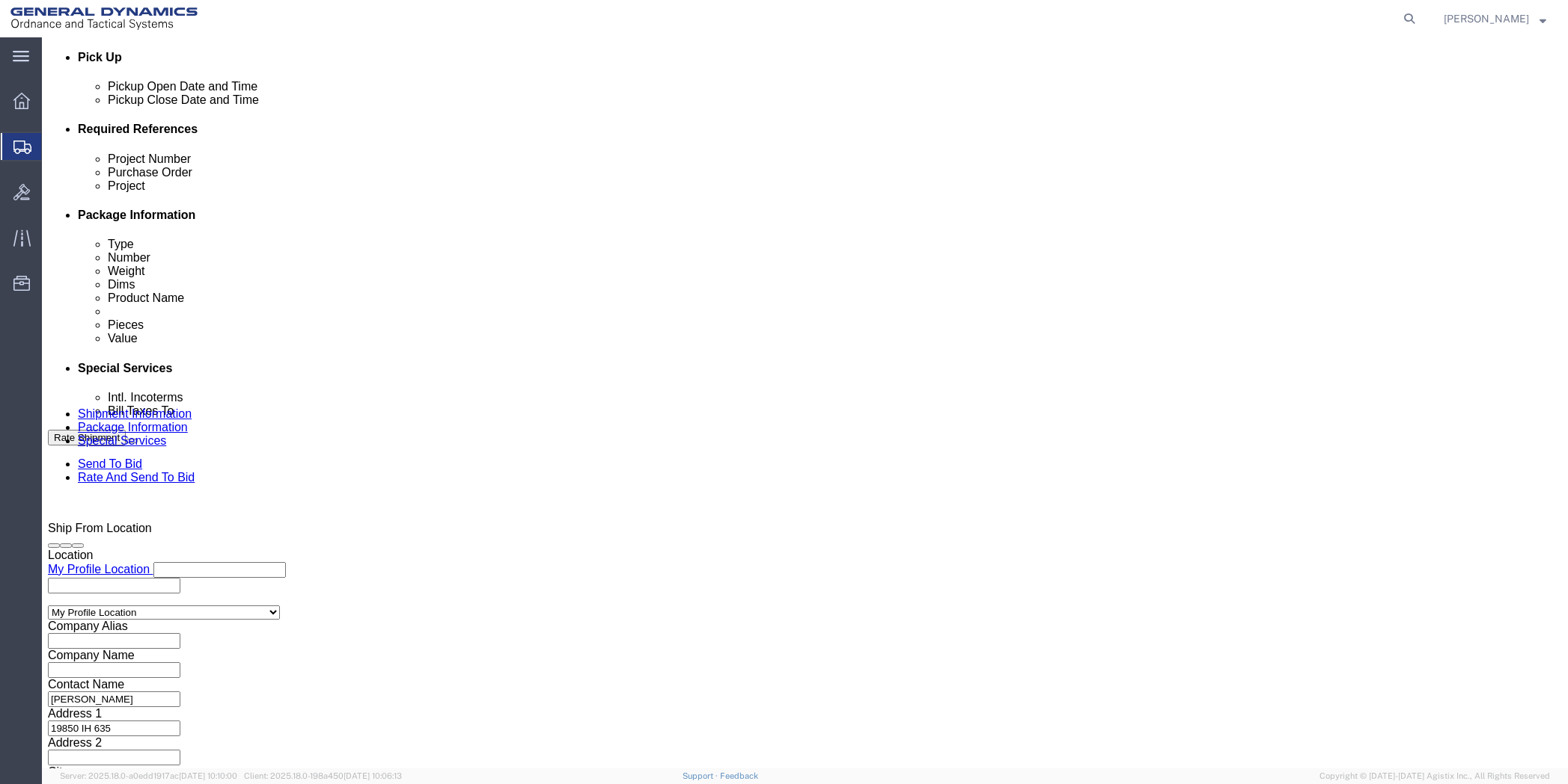
scroll to position [748, 0]
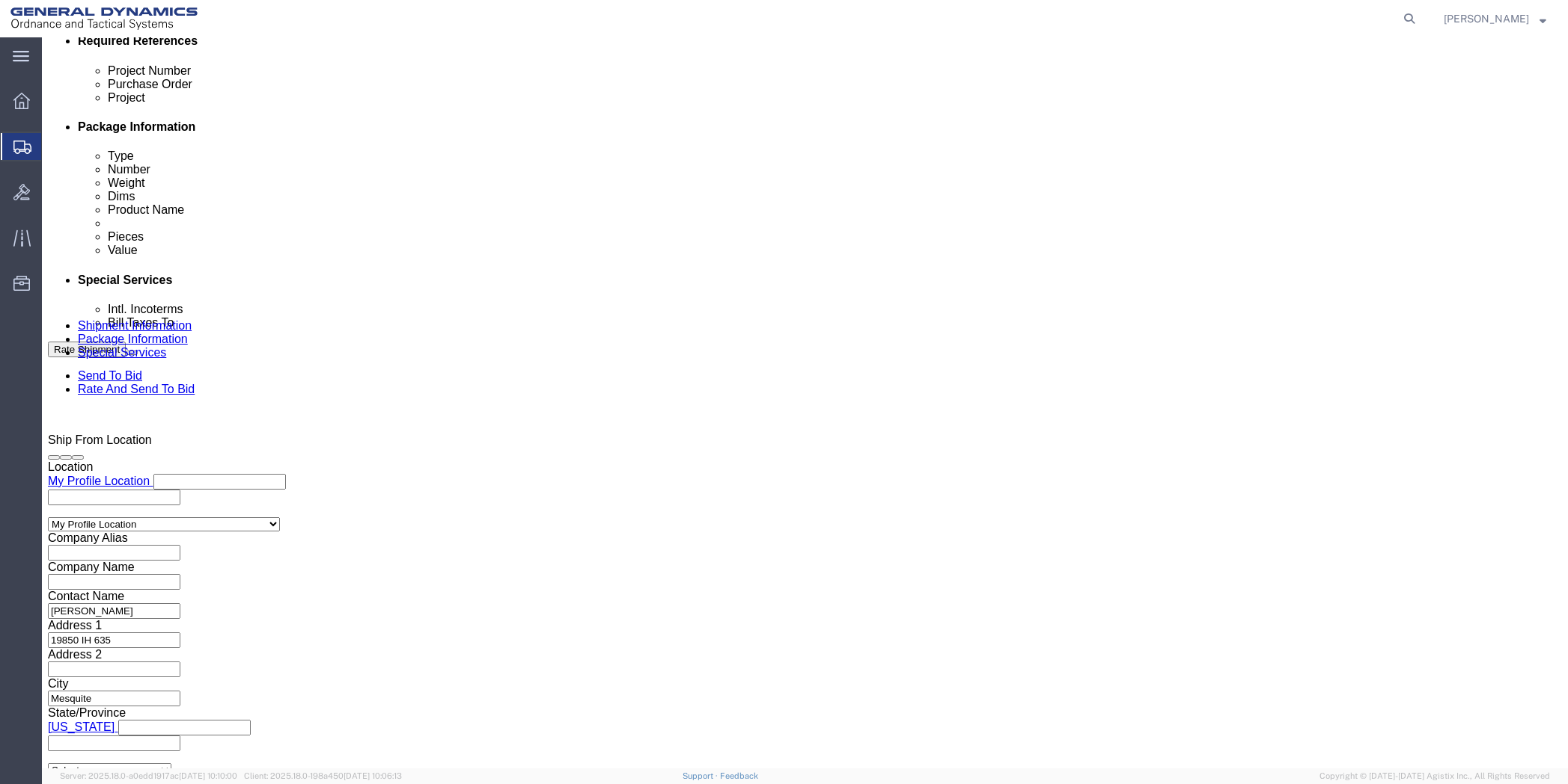
drag, startPoint x: 941, startPoint y: 345, endPoint x: 793, endPoint y: 366, distance: 149.5
click div "Contact Name [PERSON_NAME] Address 2 City [GEOGRAPHIC_DATA][PERSON_NAME] Zip Co…"
click button "Rate Shipment"
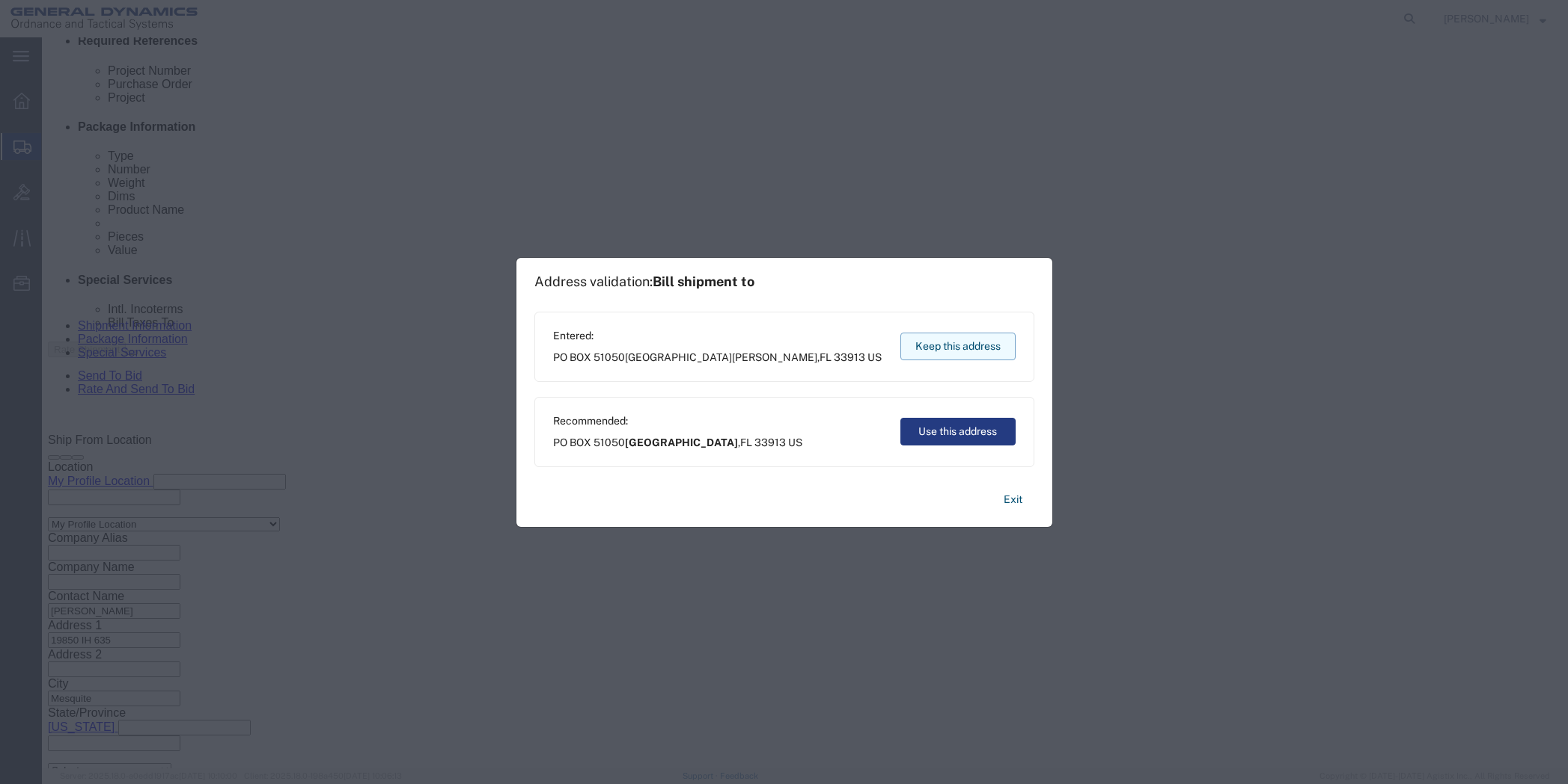
click at [960, 356] on button "Keep this address" at bounding box center [958, 347] width 115 height 28
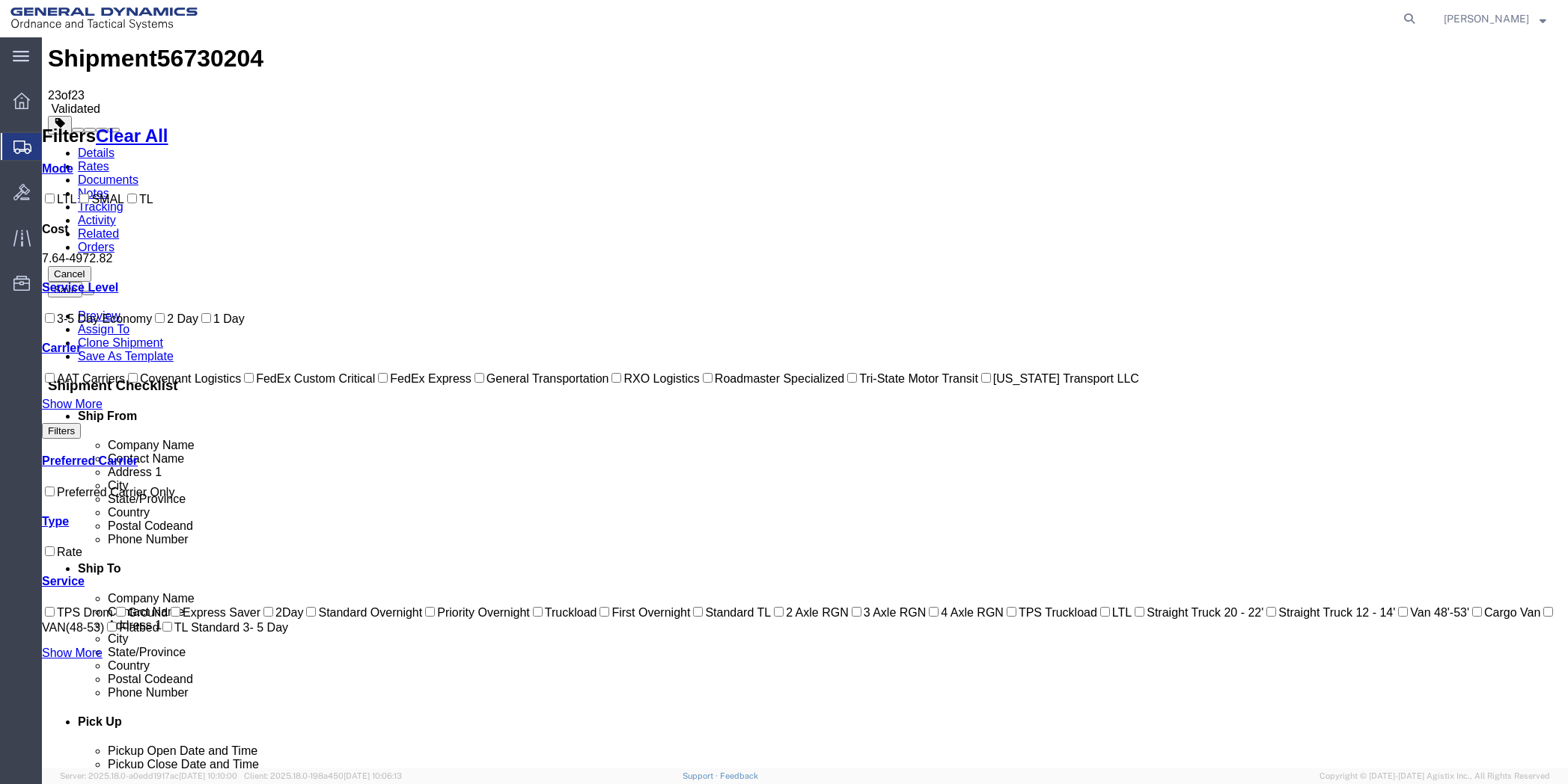
scroll to position [0, 0]
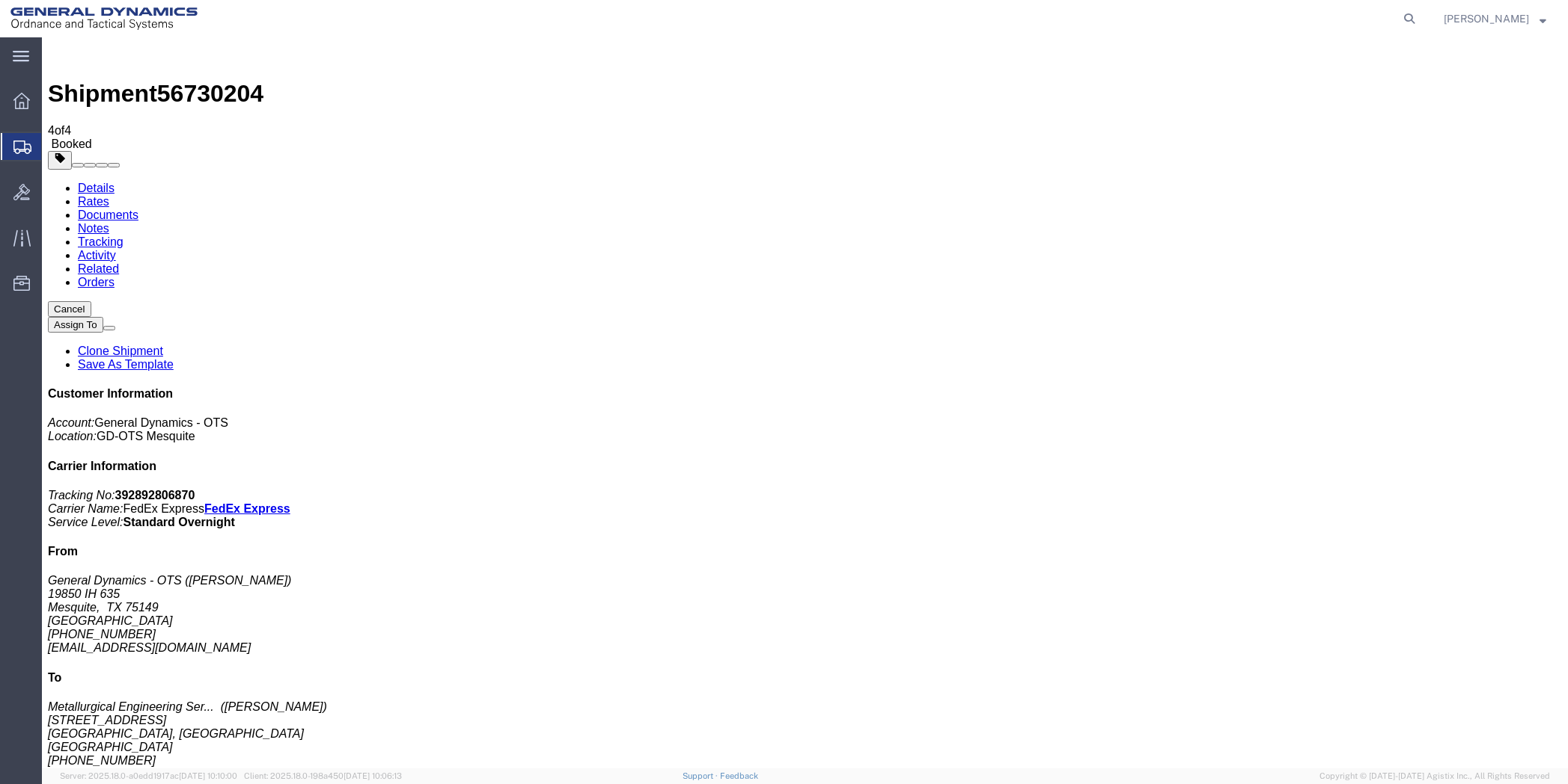
click at [88, 182] on link "Details" at bounding box center [95, 188] width 36 height 13
click link "Schedule pickup request"
